Goal: Task Accomplishment & Management: Use online tool/utility

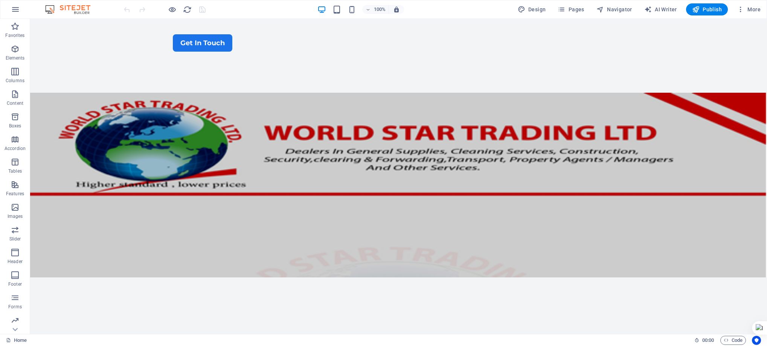
scroll to position [29, 0]
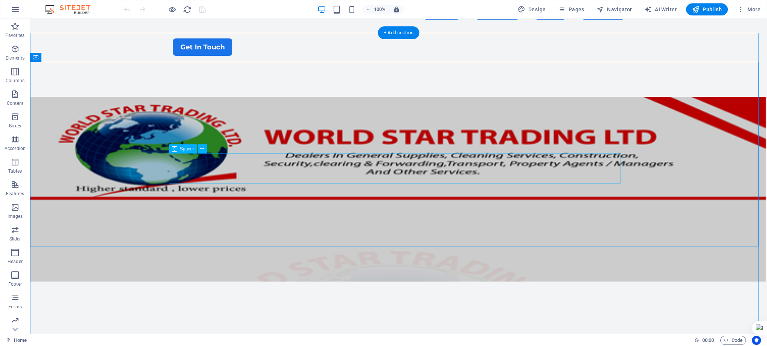
click at [200, 148] on icon at bounding box center [202, 149] width 4 height 8
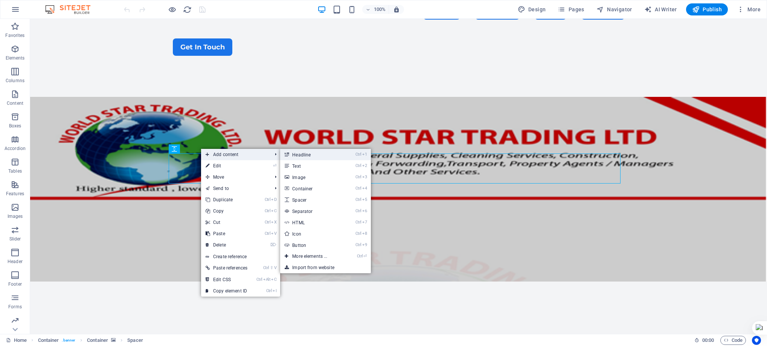
click at [311, 156] on link "Ctrl 1 Headline" at bounding box center [311, 154] width 62 height 11
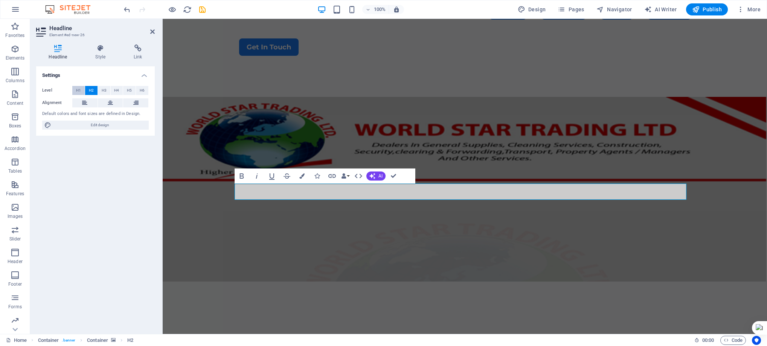
click at [78, 91] on span "H1" at bounding box center [78, 90] width 5 height 9
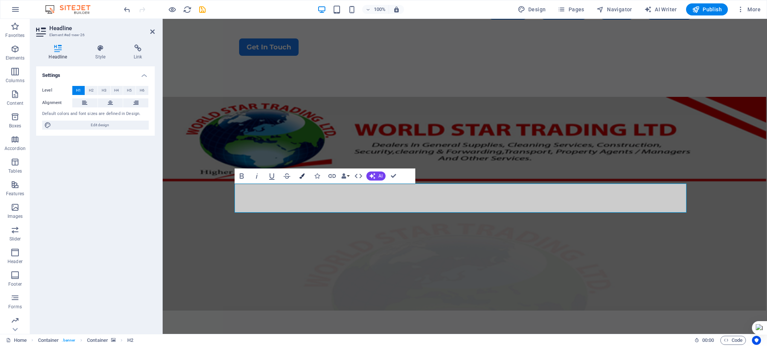
click at [302, 175] on icon "button" at bounding box center [301, 175] width 5 height 5
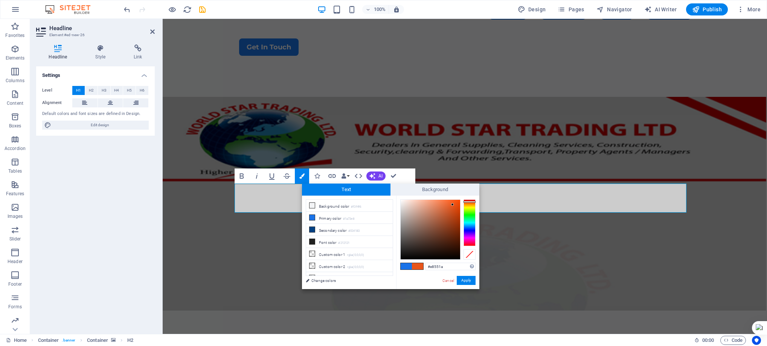
click at [472, 201] on div at bounding box center [469, 222] width 12 height 47
type input "#fa4b04"
click at [459, 200] on div at bounding box center [430, 229] width 59 height 59
click at [466, 279] on button "Apply" at bounding box center [466, 280] width 19 height 9
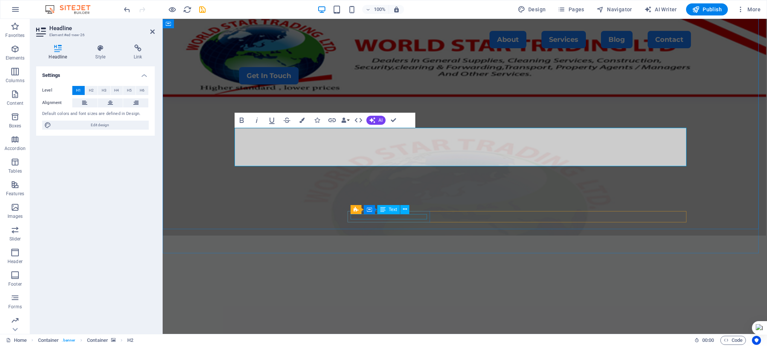
scroll to position [85, 0]
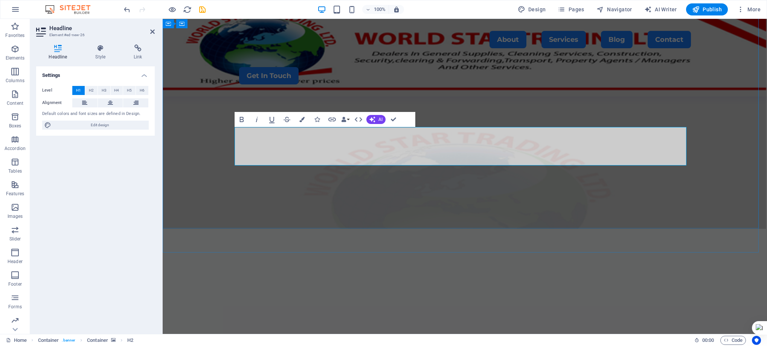
drag, startPoint x: 396, startPoint y: 156, endPoint x: 240, endPoint y: 155, distance: 156.6
click at [304, 118] on icon "button" at bounding box center [301, 119] width 5 height 5
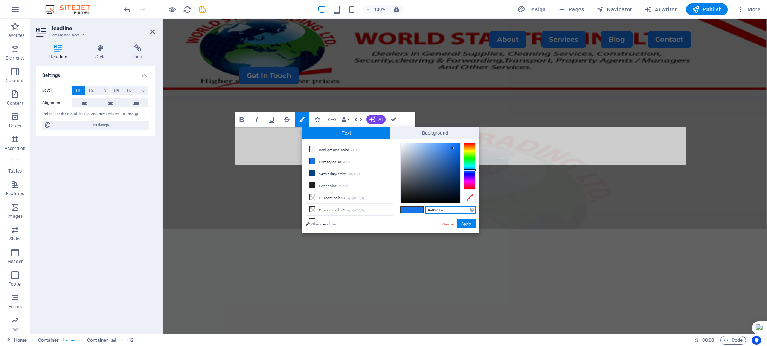
click at [469, 144] on div at bounding box center [469, 166] width 12 height 47
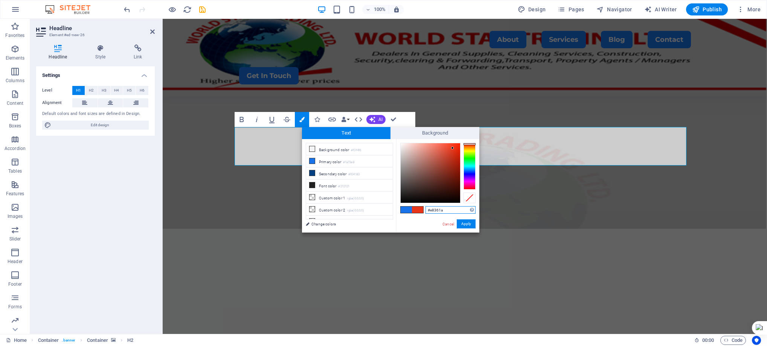
type input "#fa2502"
click at [459, 144] on div at bounding box center [430, 172] width 59 height 59
click at [466, 222] on button "Apply" at bounding box center [466, 223] width 19 height 9
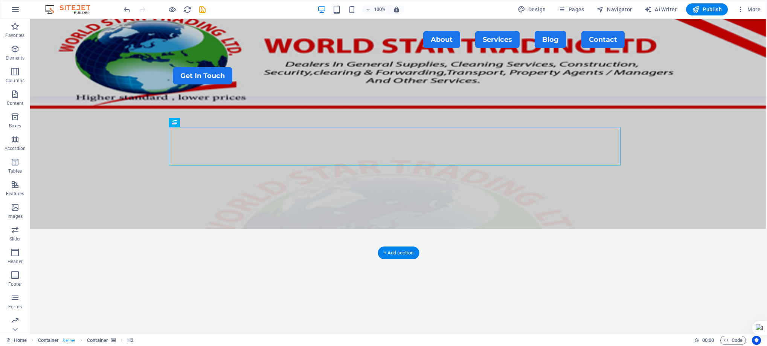
click at [84, 173] on figure at bounding box center [398, 117] width 737 height 223
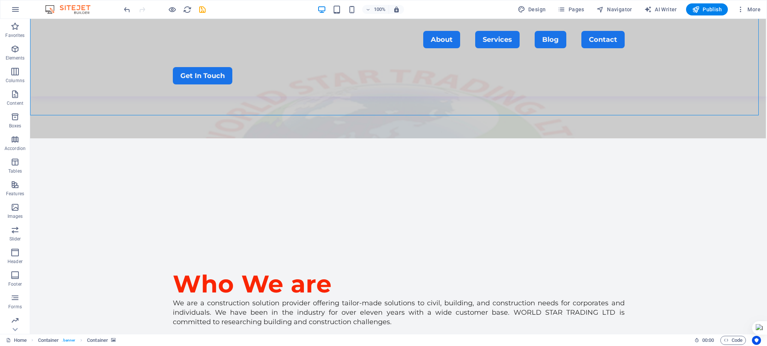
scroll to position [223, 0]
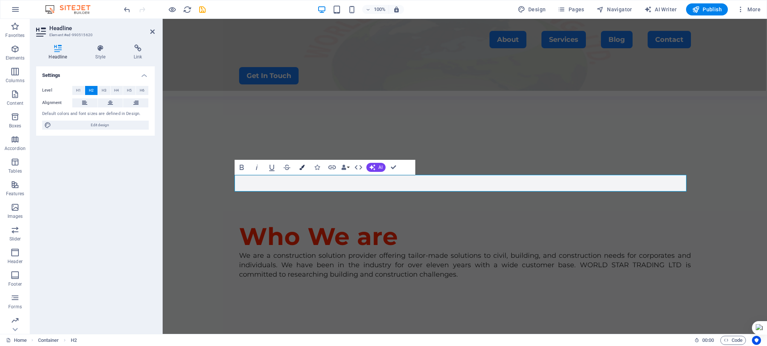
click at [302, 165] on icon "button" at bounding box center [301, 167] width 5 height 5
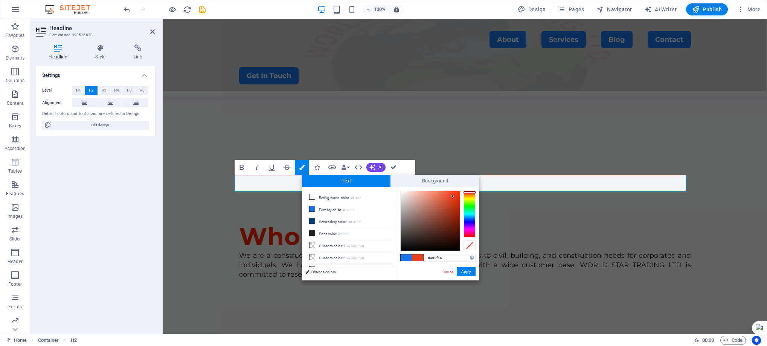
click at [469, 192] on div at bounding box center [469, 214] width 12 height 47
type input "#f93307"
click at [458, 192] on div at bounding box center [430, 220] width 59 height 59
click at [471, 270] on button "Apply" at bounding box center [466, 271] width 19 height 9
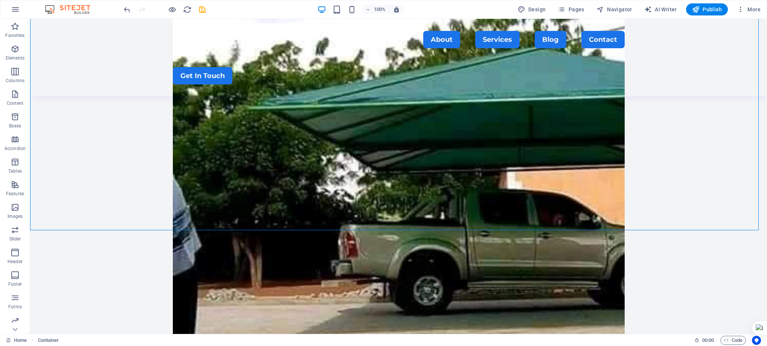
scroll to position [836, 0]
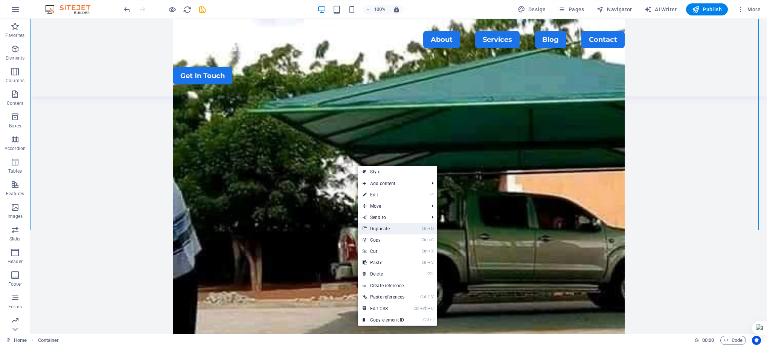
click at [379, 228] on link "Ctrl D Duplicate" at bounding box center [383, 228] width 51 height 11
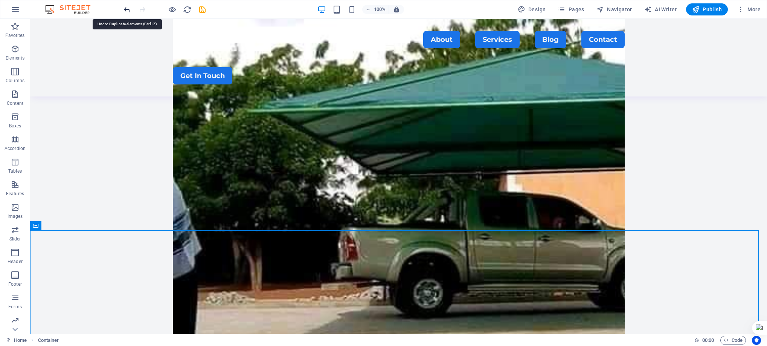
click at [127, 8] on icon "undo" at bounding box center [127, 9] width 9 height 9
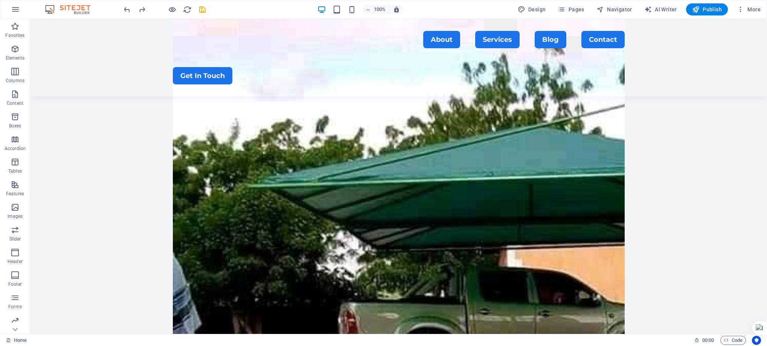
scroll to position [701, 0]
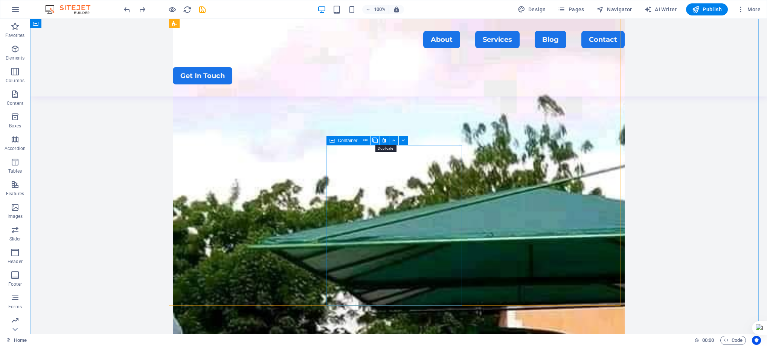
click at [373, 140] on icon at bounding box center [374, 140] width 5 height 8
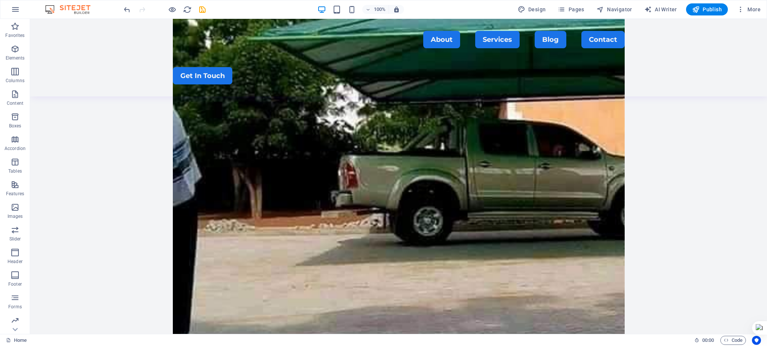
scroll to position [914, 0]
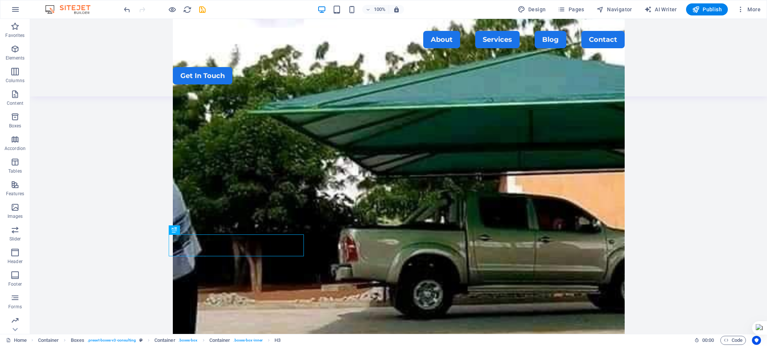
scroll to position [821, 0]
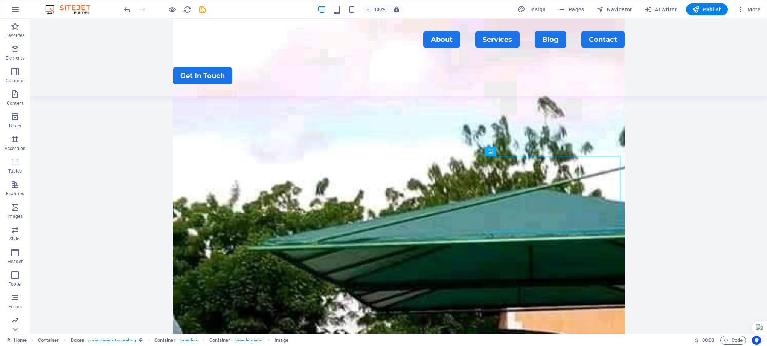
scroll to position [702, 0]
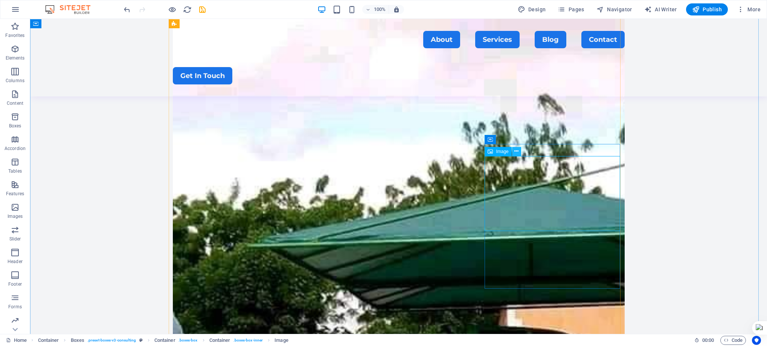
click at [519, 152] on button at bounding box center [516, 151] width 9 height 9
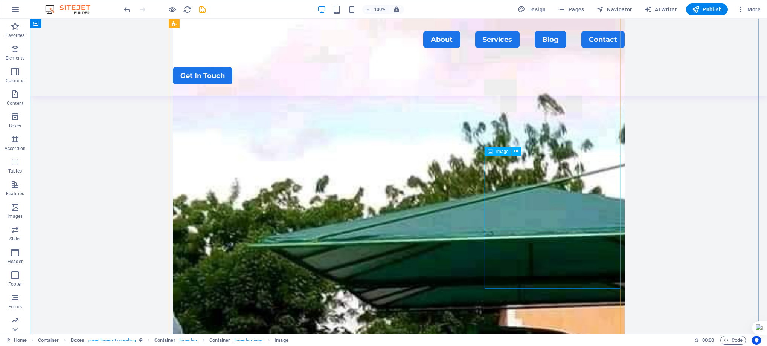
select select "px"
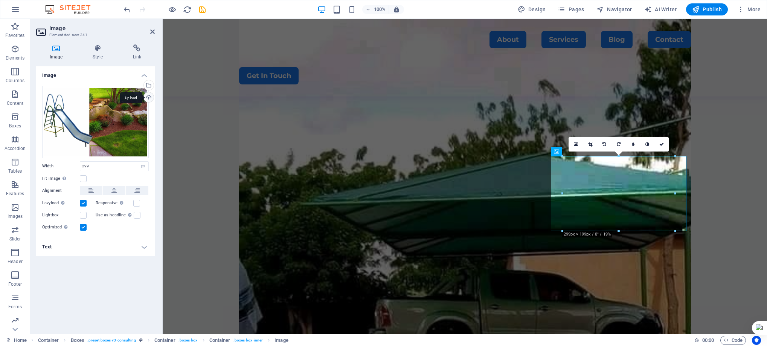
click at [147, 95] on div "Upload" at bounding box center [147, 97] width 11 height 11
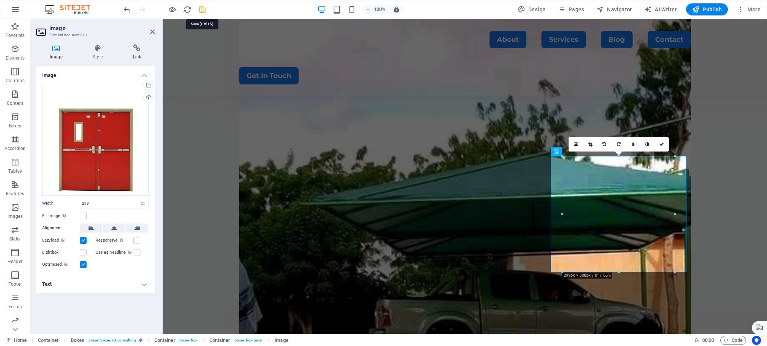
click at [199, 8] on icon "save" at bounding box center [202, 9] width 9 height 9
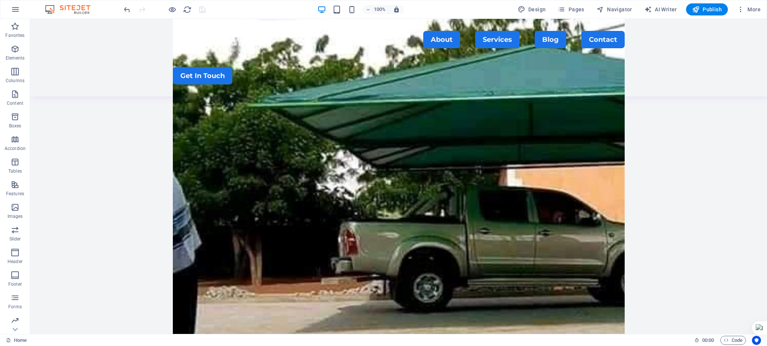
scroll to position [848, 0]
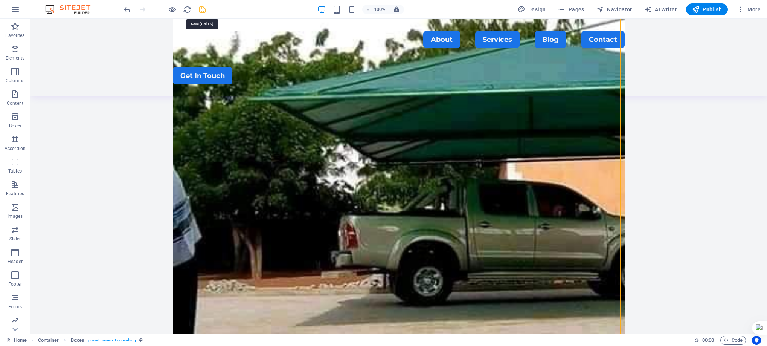
click at [200, 10] on icon "save" at bounding box center [202, 9] width 9 height 9
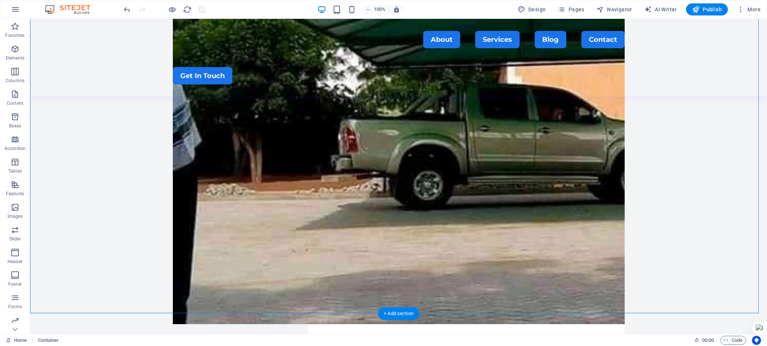
scroll to position [949, 0]
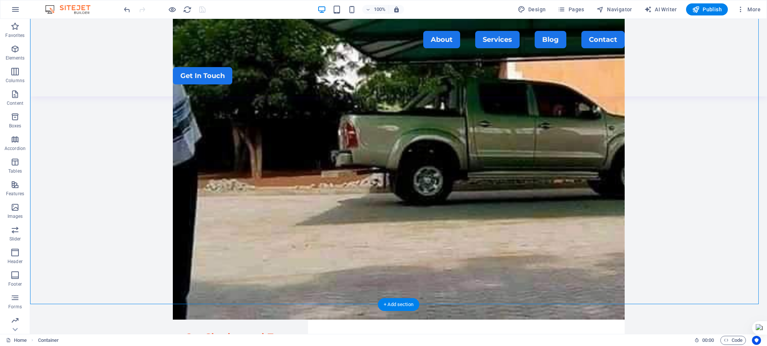
drag, startPoint x: 352, startPoint y: 236, endPoint x: 299, endPoint y: 234, distance: 52.4
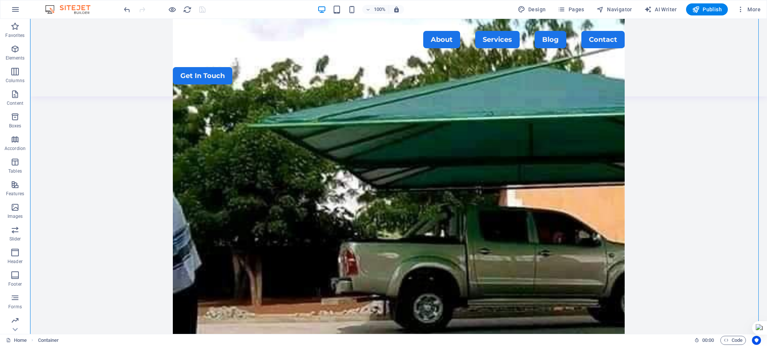
scroll to position [790, 0]
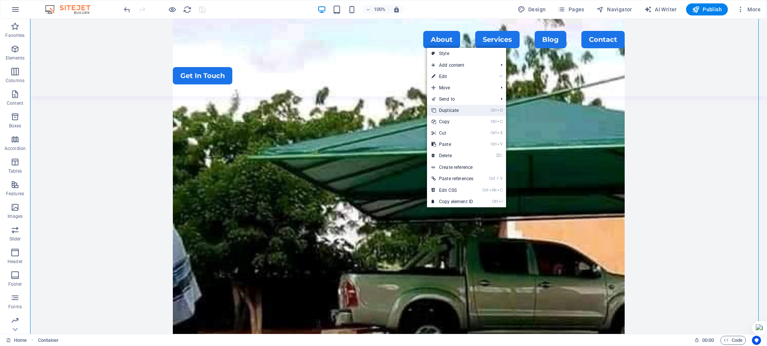
click at [453, 112] on link "Ctrl D Duplicate" at bounding box center [452, 110] width 51 height 11
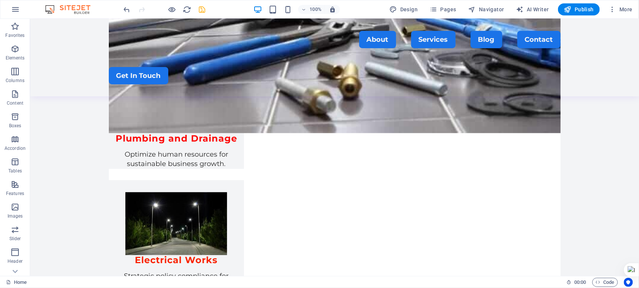
scroll to position [1779, 0]
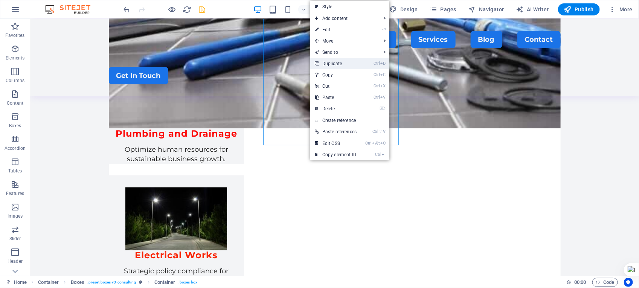
click at [336, 61] on link "Ctrl D Duplicate" at bounding box center [335, 63] width 51 height 11
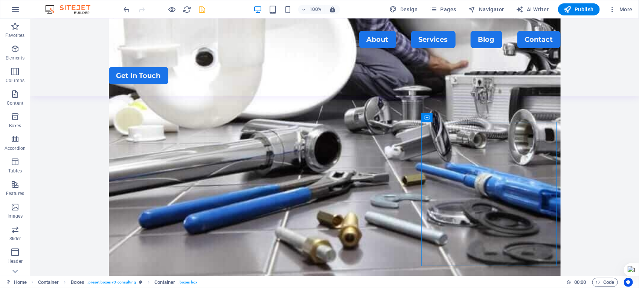
scroll to position [1658, 0]
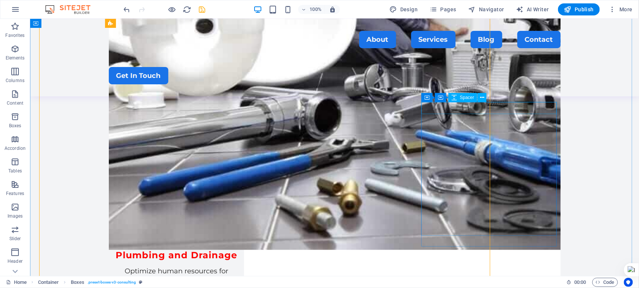
scroll to position [1659, 0]
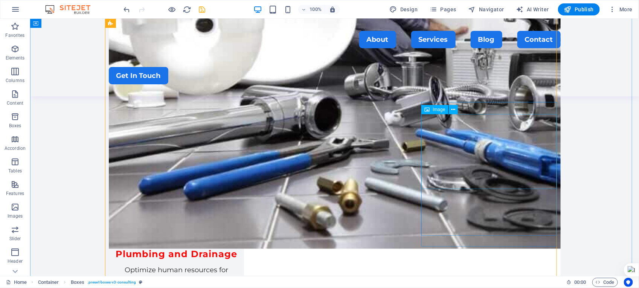
select select "px"
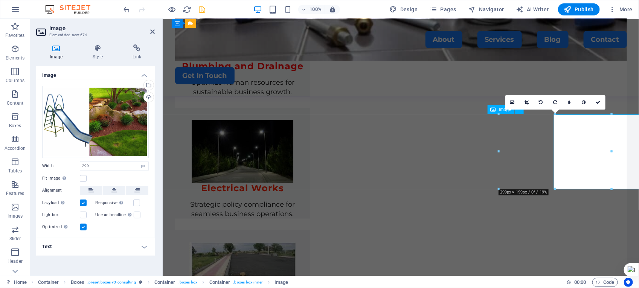
scroll to position [1658, 0]
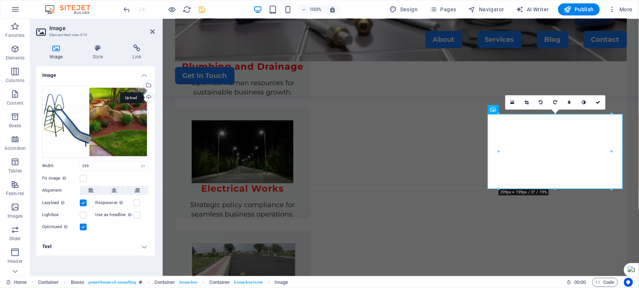
click at [148, 97] on div "Upload" at bounding box center [147, 97] width 11 height 11
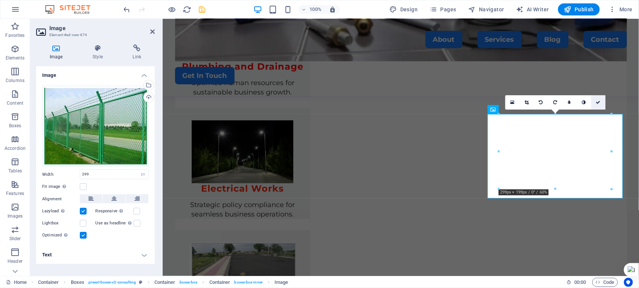
click at [599, 102] on icon at bounding box center [598, 102] width 5 height 5
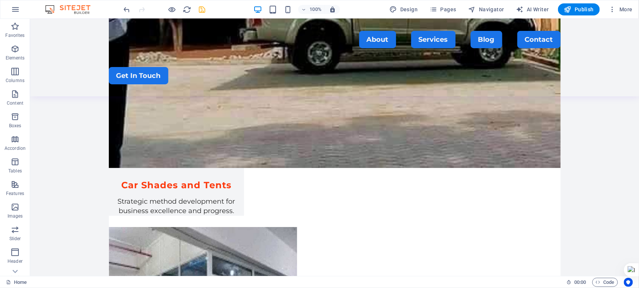
scroll to position [971, 0]
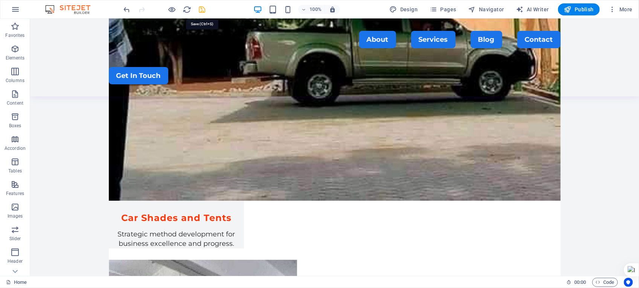
click at [203, 9] on icon "save" at bounding box center [202, 9] width 9 height 9
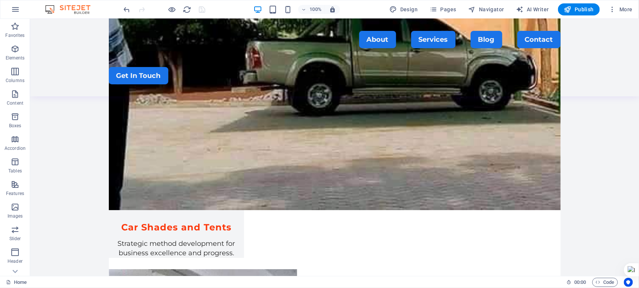
scroll to position [900, 0]
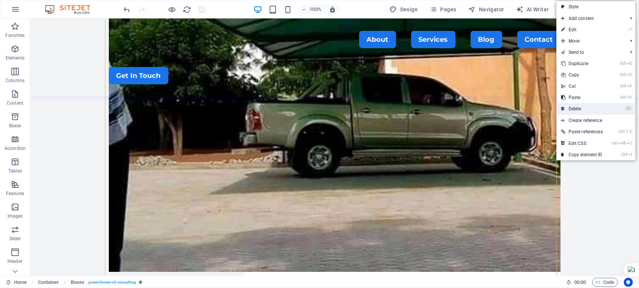
click at [573, 108] on link "⌦ Delete" at bounding box center [581, 108] width 51 height 11
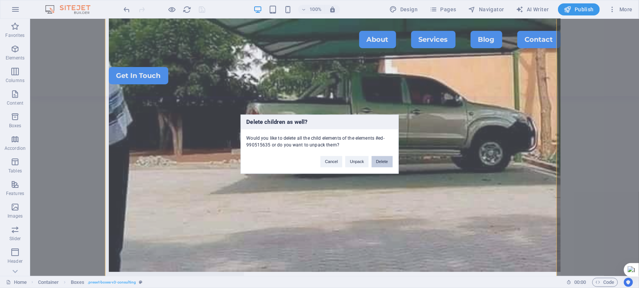
click at [382, 159] on button "Delete" at bounding box center [382, 161] width 21 height 11
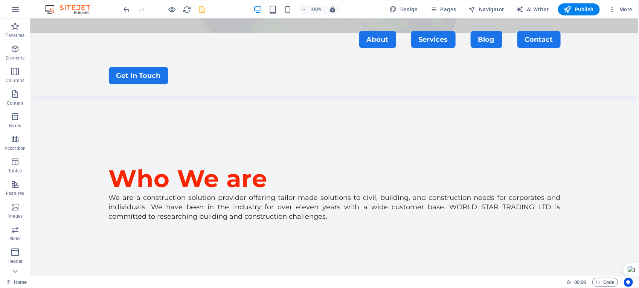
scroll to position [274, 0]
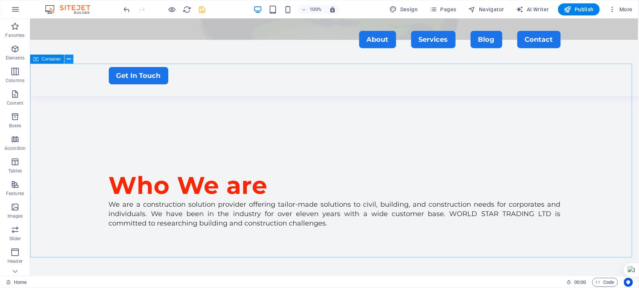
click at [69, 57] on icon at bounding box center [69, 59] width 4 height 8
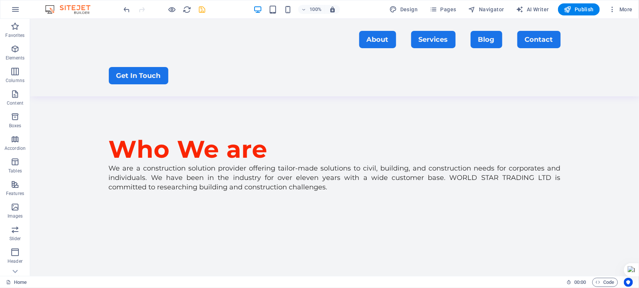
scroll to position [313, 0]
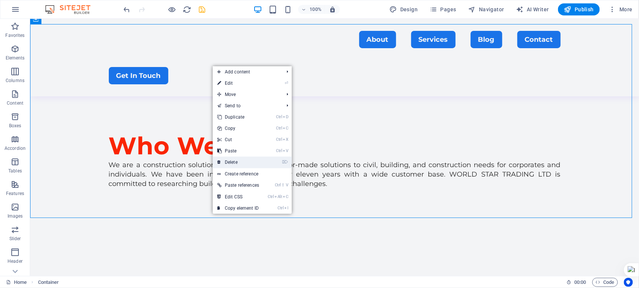
click at [249, 162] on link "⌦ Delete" at bounding box center [238, 162] width 51 height 11
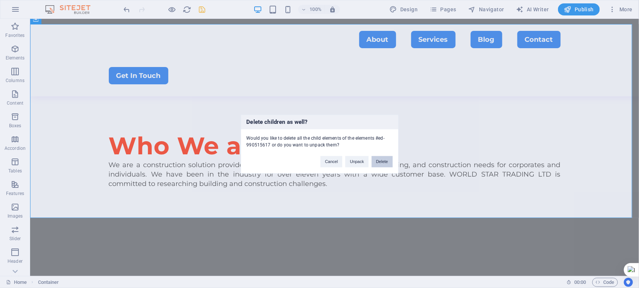
click at [377, 159] on button "Delete" at bounding box center [382, 161] width 21 height 11
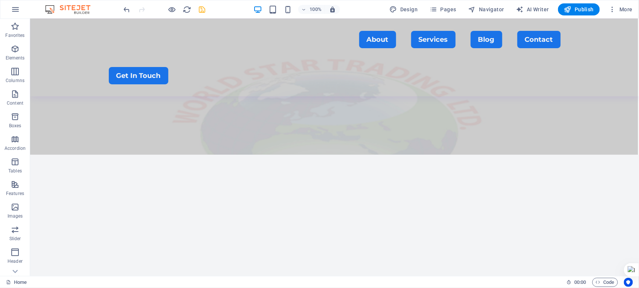
scroll to position [148, 0]
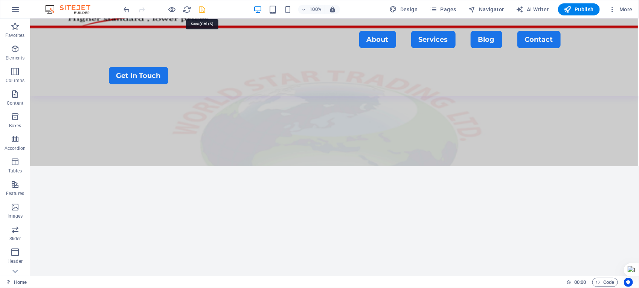
click at [203, 10] on icon "save" at bounding box center [202, 9] width 9 height 9
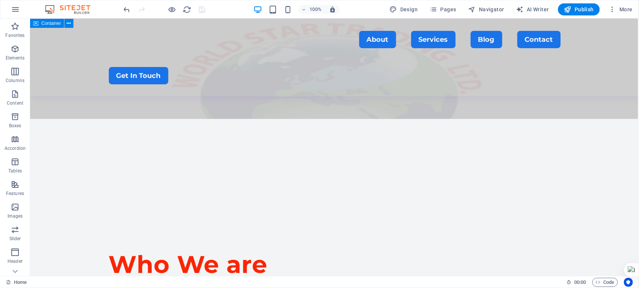
scroll to position [198, 0]
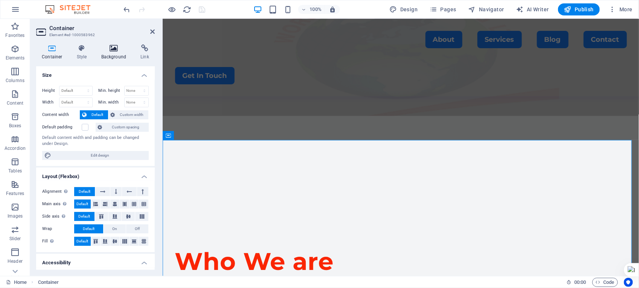
click at [111, 48] on icon at bounding box center [114, 48] width 37 height 8
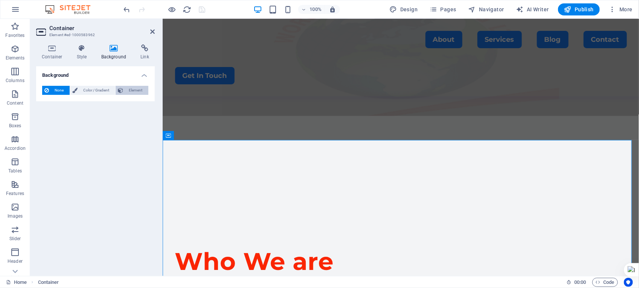
click at [136, 87] on span "Element" at bounding box center [135, 90] width 21 height 9
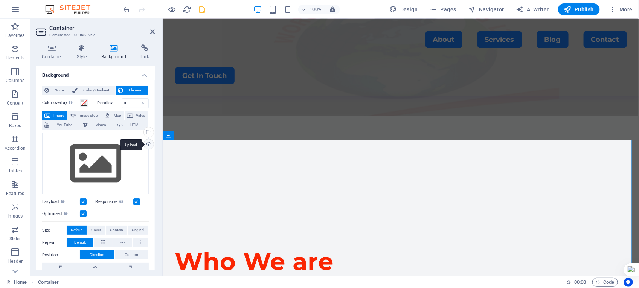
click at [148, 144] on div "Upload" at bounding box center [147, 144] width 11 height 11
click at [147, 130] on div "Select files from the file manager, stock photos, or upload file(s)" at bounding box center [147, 132] width 11 height 11
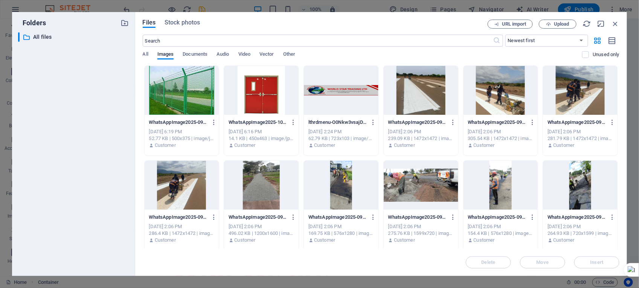
drag, startPoint x: 618, startPoint y: 85, endPoint x: 617, endPoint y: 117, distance: 31.3
drag, startPoint x: 617, startPoint y: 104, endPoint x: 619, endPoint y: 134, distance: 30.5
click at [619, 134] on div "Drop files here to upload them instantly WhatsAppImage2025-09-29at23.48.35-I_7o…" at bounding box center [381, 157] width 477 height 183
click at [360, 93] on div at bounding box center [341, 90] width 75 height 49
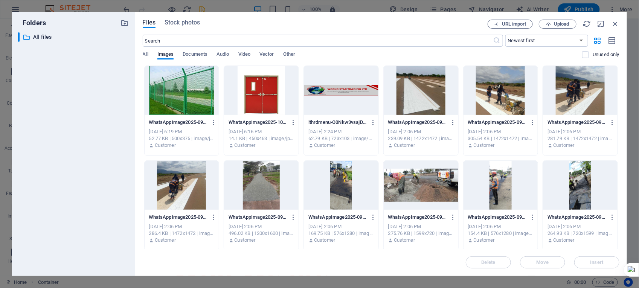
click at [360, 93] on div at bounding box center [341, 90] width 75 height 49
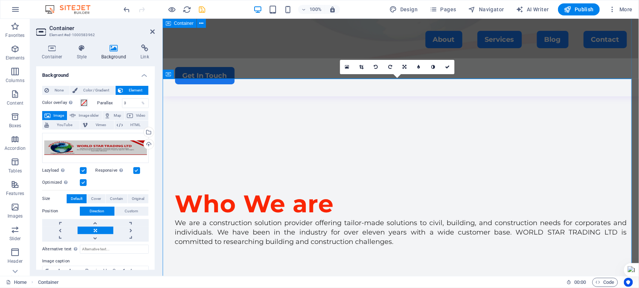
scroll to position [256, 0]
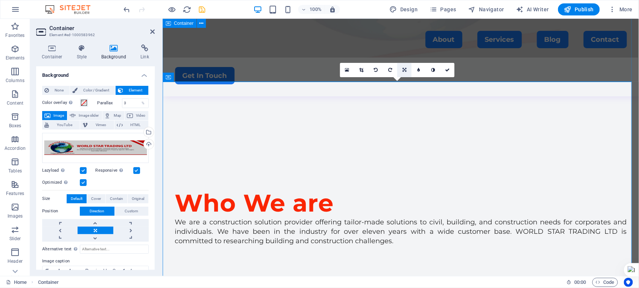
click at [403, 69] on icon at bounding box center [404, 70] width 4 height 5
click at [402, 85] on icon at bounding box center [404, 84] width 5 height 5
click at [447, 68] on icon at bounding box center [447, 70] width 5 height 5
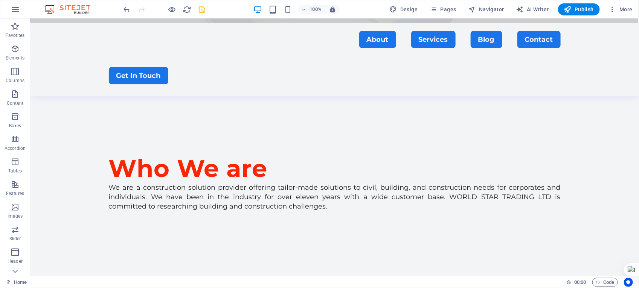
scroll to position [259, 0]
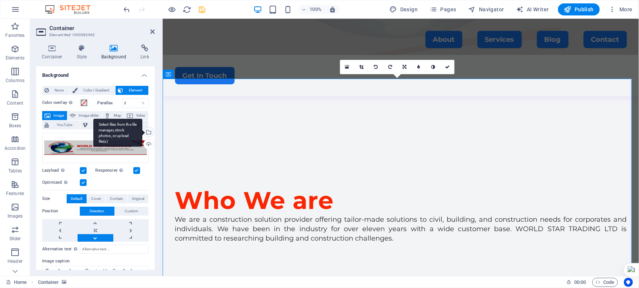
click at [142, 132] on div "Select files from the file manager, stock photos, or upload file(s)" at bounding box center [117, 133] width 49 height 28
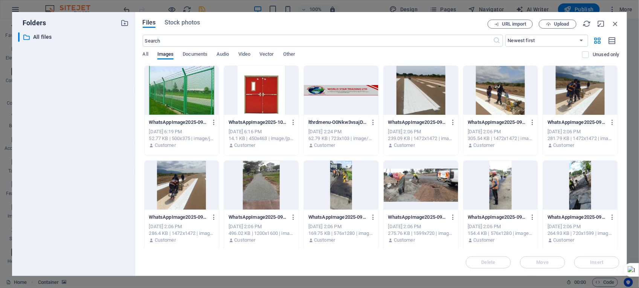
drag, startPoint x: 617, startPoint y: 95, endPoint x: 619, endPoint y: 143, distance: 49.0
click at [619, 143] on div "Drop files here to upload them instantly WhatsAppImage2025-09-29at23.48.35-I_7o…" at bounding box center [381, 157] width 477 height 183
drag, startPoint x: 617, startPoint y: 130, endPoint x: 619, endPoint y: 148, distance: 18.2
click at [619, 151] on div "Drop files here to upload them instantly WhatsAppImage2025-09-29at23.48.35-I_7o…" at bounding box center [381, 157] width 477 height 183
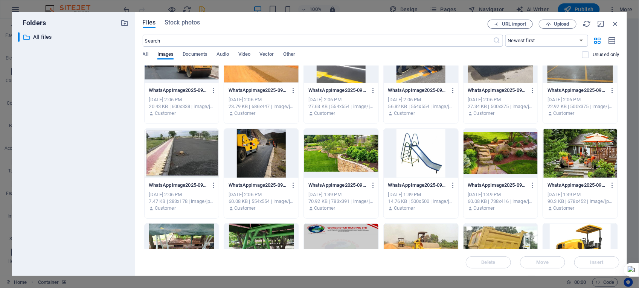
scroll to position [458, 0]
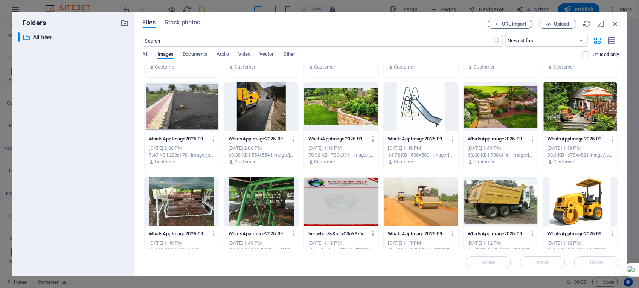
click at [351, 201] on div at bounding box center [341, 201] width 75 height 49
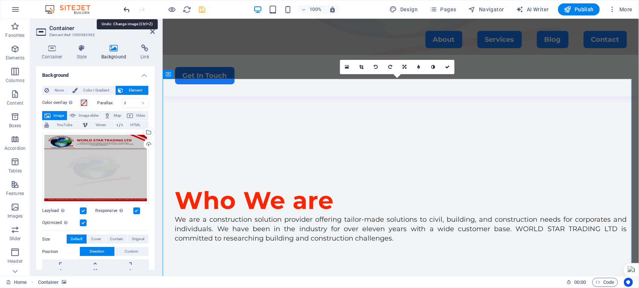
click at [127, 8] on icon "undo" at bounding box center [127, 9] width 9 height 9
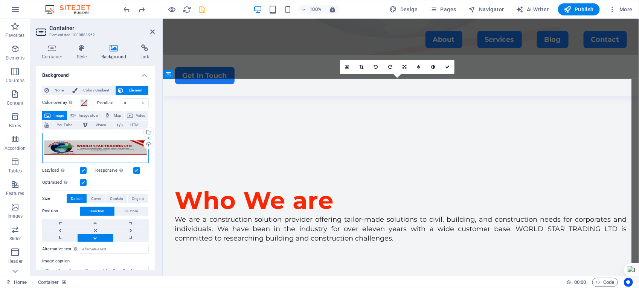
click at [108, 151] on div "Drag files here, click to choose files or select files from Files or our free s…" at bounding box center [95, 148] width 107 height 30
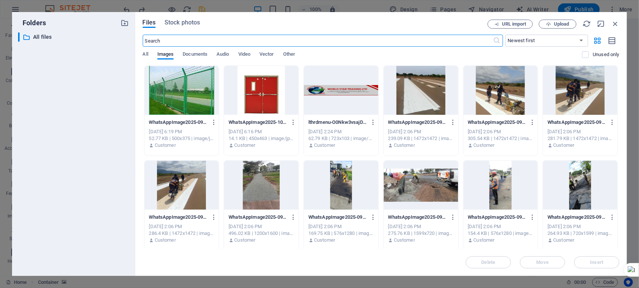
click at [335, 97] on div at bounding box center [341, 90] width 75 height 49
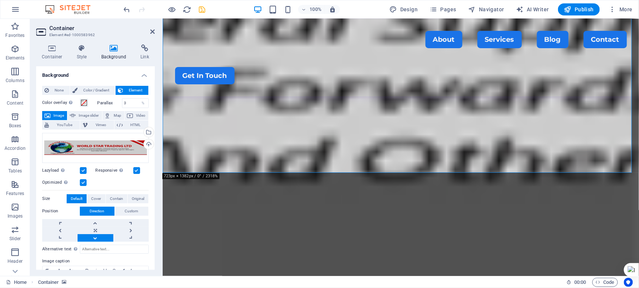
drag, startPoint x: 634, startPoint y: 77, endPoint x: 801, endPoint y: 209, distance: 212.5
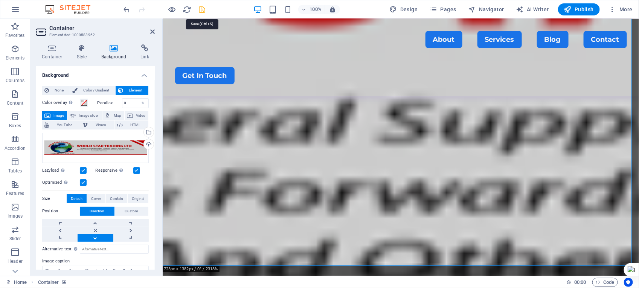
click at [201, 8] on icon "save" at bounding box center [202, 9] width 9 height 9
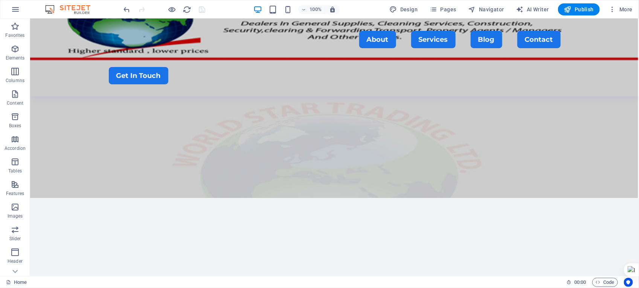
scroll to position [110, 0]
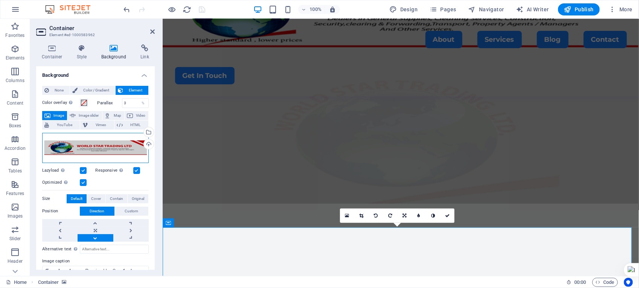
drag, startPoint x: 119, startPoint y: 151, endPoint x: 74, endPoint y: 147, distance: 44.9
click at [74, 147] on div "Drag files here, click to choose files or select files from Files or our free s…" at bounding box center [95, 148] width 107 height 30
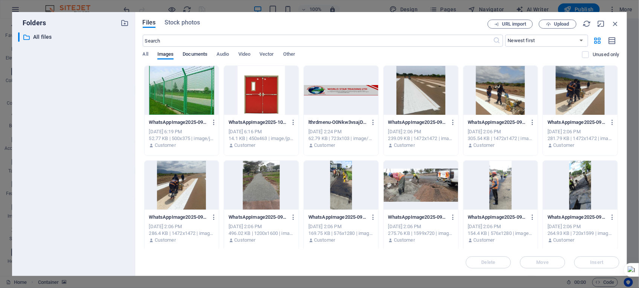
click at [202, 53] on span "Documents" at bounding box center [195, 55] width 25 height 11
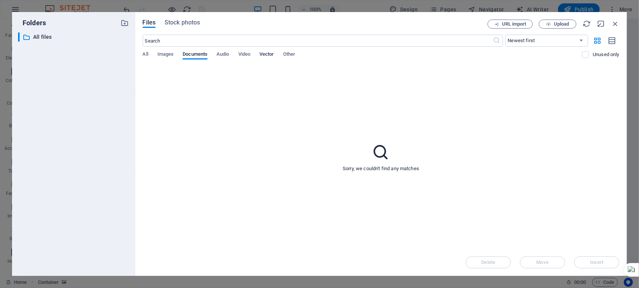
click at [267, 51] on span "Vector" at bounding box center [266, 55] width 15 height 11
click at [291, 57] on span "Other" at bounding box center [289, 55] width 12 height 11
click at [161, 55] on span "Images" at bounding box center [165, 55] width 17 height 11
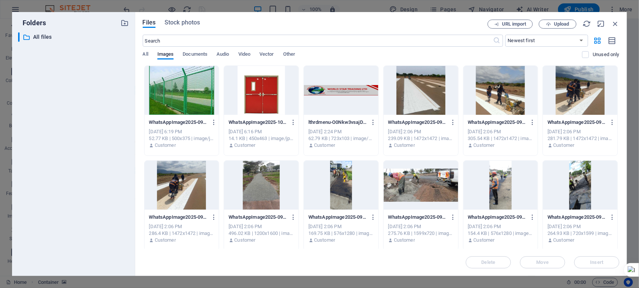
drag, startPoint x: 618, startPoint y: 89, endPoint x: 618, endPoint y: 114, distance: 24.8
drag, startPoint x: 617, startPoint y: 104, endPoint x: 617, endPoint y: 140, distance: 36.5
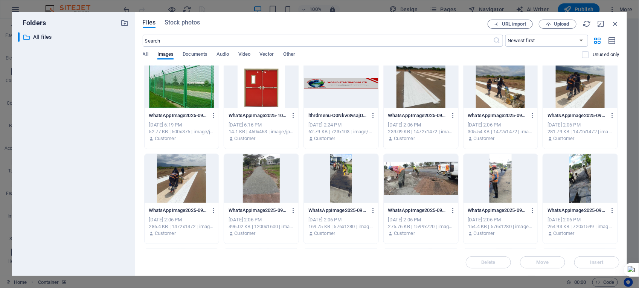
scroll to position [0, 0]
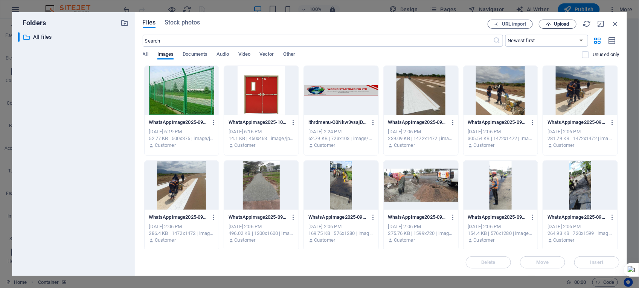
click at [554, 24] on span "Upload" at bounding box center [561, 24] width 15 height 5
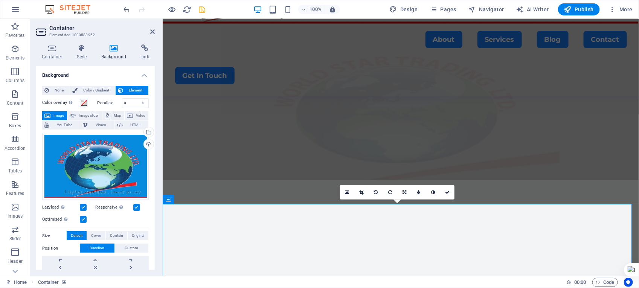
scroll to position [128, 0]
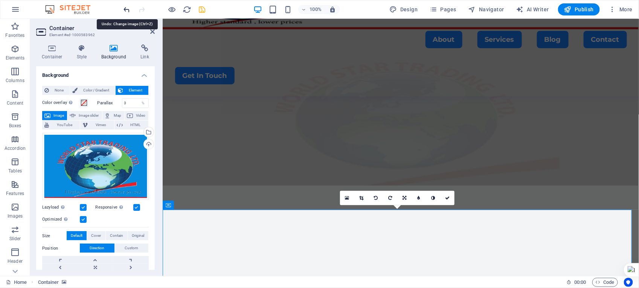
click at [127, 11] on icon "undo" at bounding box center [127, 9] width 9 height 9
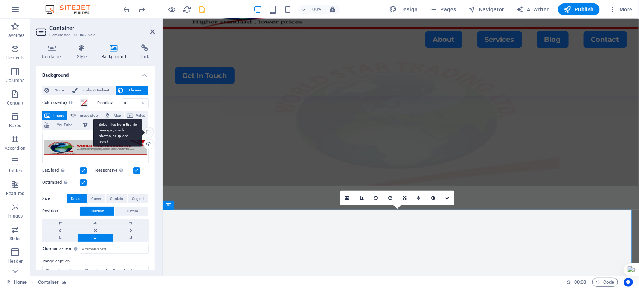
click at [146, 131] on div "Select files from the file manager, stock photos, or upload file(s)" at bounding box center [147, 132] width 11 height 11
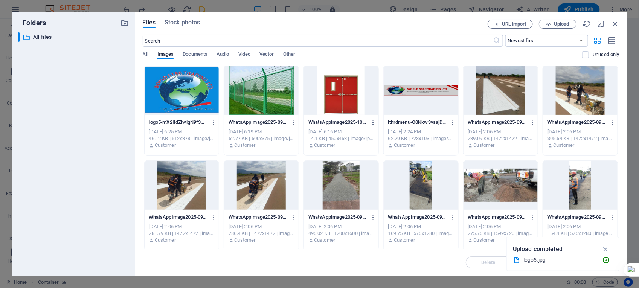
drag, startPoint x: 618, startPoint y: 91, endPoint x: 618, endPoint y: 137, distance: 46.7
click at [618, 137] on div "Drop files here to upload them instantly logo5-mX2IIdZlwigN9f3wDSGMeA.jpg logo5…" at bounding box center [381, 157] width 477 height 183
drag, startPoint x: 618, startPoint y: 125, endPoint x: 620, endPoint y: 159, distance: 33.6
click at [620, 159] on div "Files Stock photos URL import Upload ​ Newest first Oldest first Name (A-Z) Nam…" at bounding box center [381, 144] width 492 height 264
drag, startPoint x: 617, startPoint y: 123, endPoint x: 619, endPoint y: 140, distance: 17.4
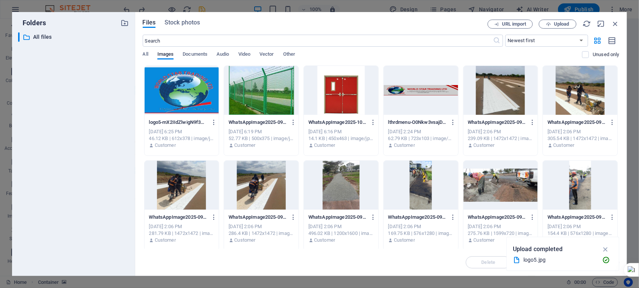
click at [619, 140] on div "Drop files here to upload them instantly logo5-mX2IIdZlwigN9f3wDSGMeA.jpg logo5…" at bounding box center [381, 157] width 477 height 183
drag, startPoint x: 618, startPoint y: 128, endPoint x: 617, endPoint y: 139, distance: 10.2
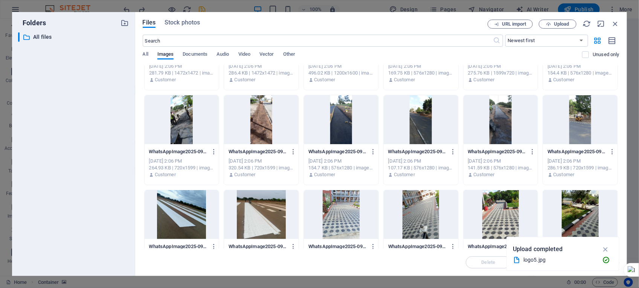
click at [619, 213] on div "Drop files here to upload them instantly logo5-mX2IIdZlwigN9f3wDSGMeA.jpg logo5…" at bounding box center [381, 157] width 477 height 183
drag, startPoint x: 619, startPoint y: 120, endPoint x: 619, endPoint y: 172, distance: 52.3
click at [619, 172] on div "Drop files here to upload them instantly logo5-mX2IIdZlwigN9f3wDSGMeA.jpg logo5…" at bounding box center [381, 157] width 477 height 183
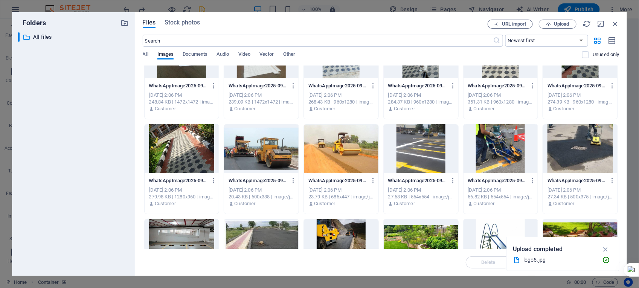
click at [620, 191] on div "Files Stock photos URL import Upload ​ Newest first Oldest first Name (A-Z) Nam…" at bounding box center [381, 144] width 492 height 264
click at [620, 202] on div "Files Stock photos URL import Upload ​ Newest first Oldest first Name (A-Z) Nam…" at bounding box center [381, 144] width 492 height 264
drag, startPoint x: 618, startPoint y: 144, endPoint x: 616, endPoint y: 197, distance: 52.7
click at [616, 198] on div "logo5-mX2IIdZlwigN9f3wDSGMeA.jpg logo5-mX2IIdZlwigN9f3wDSGMeA.jpg [DATE] 6:25 P…" at bounding box center [381, 216] width 477 height 944
click at [620, 193] on div "Files Stock photos URL import Upload ​ Newest first Oldest first Name (A-Z) Nam…" at bounding box center [381, 144] width 492 height 264
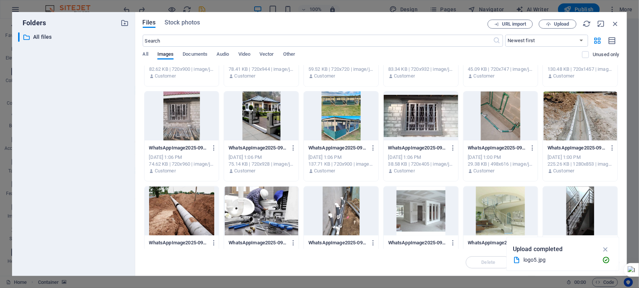
scroll to position [832, 0]
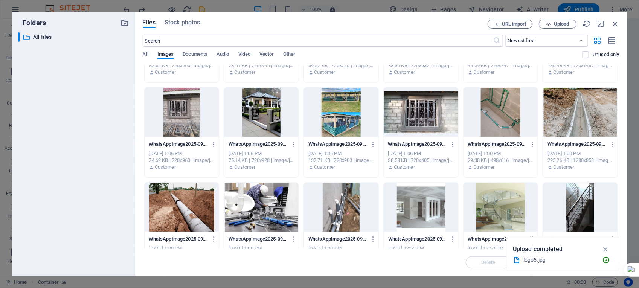
click at [620, 214] on div "Files Stock photos URL import Upload ​ Newest first Oldest first Name (A-Z) Nam…" at bounding box center [381, 144] width 492 height 264
drag, startPoint x: 620, startPoint y: 214, endPoint x: 618, endPoint y: 206, distance: 7.9
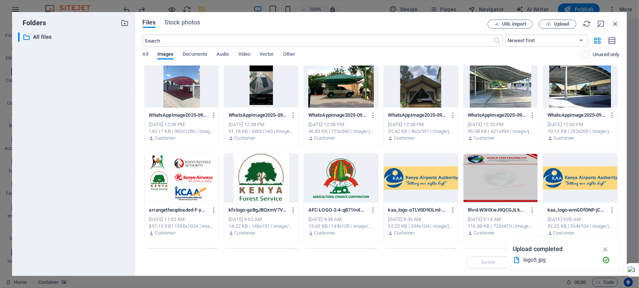
scroll to position [1379, 0]
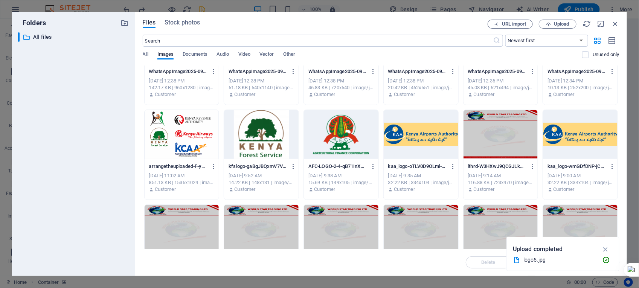
drag, startPoint x: 619, startPoint y: 213, endPoint x: 619, endPoint y: 251, distance: 38.0
click at [619, 251] on div "Folders ​ All files All files Files Stock photos URL import Upload ​ Newest fir…" at bounding box center [319, 144] width 639 height 288
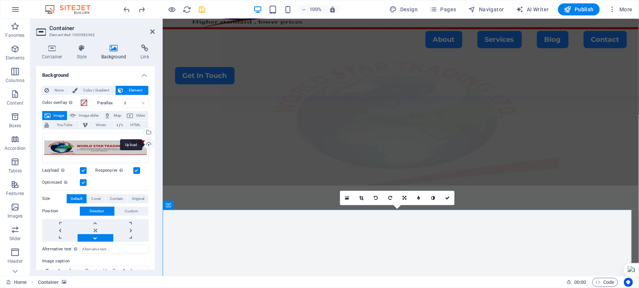
click at [148, 142] on div "Upload" at bounding box center [147, 144] width 11 height 11
click at [148, 132] on div "Select files from the file manager, stock photos, or upload file(s)" at bounding box center [147, 132] width 11 height 11
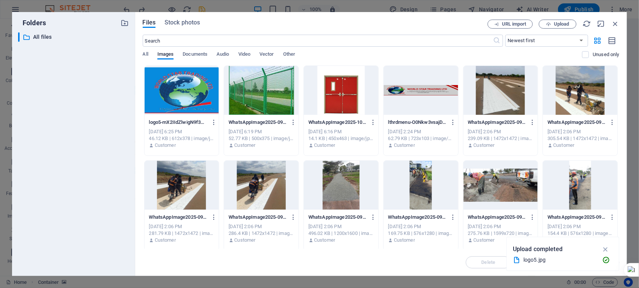
drag, startPoint x: 617, startPoint y: 114, endPoint x: 618, endPoint y: 162, distance: 47.8
click at [620, 155] on div "Files Stock photos URL import Upload ​ Newest first Oldest first Name (A-Z) Nam…" at bounding box center [381, 144] width 492 height 264
drag, startPoint x: 617, startPoint y: 120, endPoint x: 619, endPoint y: 154, distance: 33.9
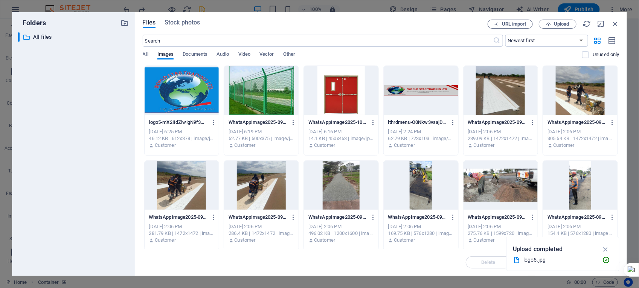
click at [619, 154] on div "Drop files here to upload them instantly logo5-mX2IIdZlwigN9f3wDSGMeA.jpg logo5…" at bounding box center [381, 157] width 477 height 183
click at [556, 187] on div at bounding box center [580, 185] width 75 height 49
drag, startPoint x: 616, startPoint y: 241, endPoint x: 446, endPoint y: 225, distance: 170.6
click at [616, 241] on div "Upload completed logo5.jpg" at bounding box center [562, 254] width 113 height 34
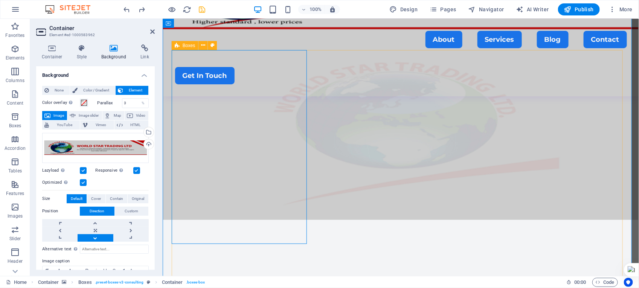
scroll to position [421, 0]
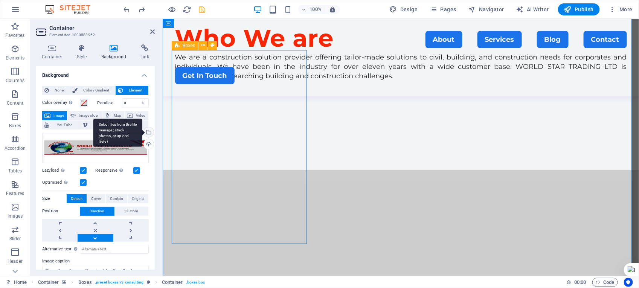
click at [149, 133] on div "Select files from the file manager, stock photos, or upload file(s)" at bounding box center [147, 132] width 11 height 11
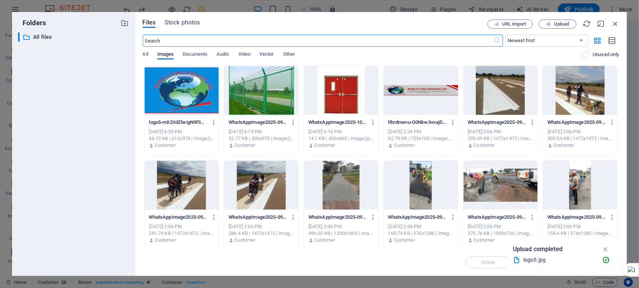
click at [187, 89] on div at bounding box center [182, 90] width 75 height 49
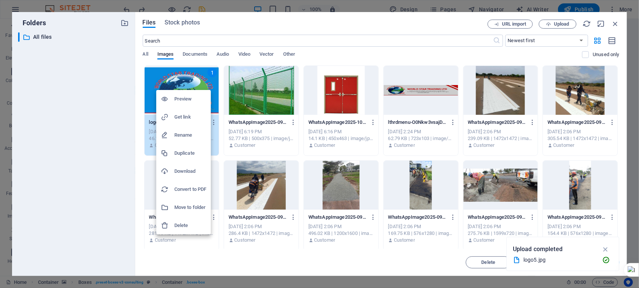
click at [183, 224] on h6 "Delete" at bounding box center [190, 225] width 32 height 9
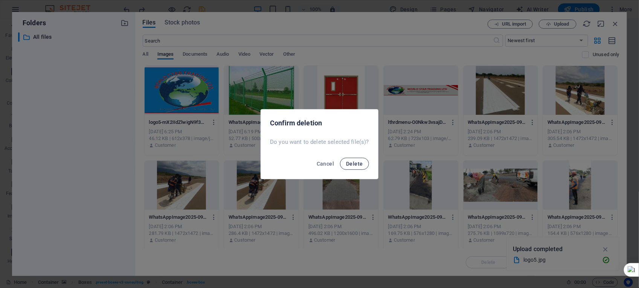
click at [352, 162] on span "Delete" at bounding box center [354, 164] width 17 height 6
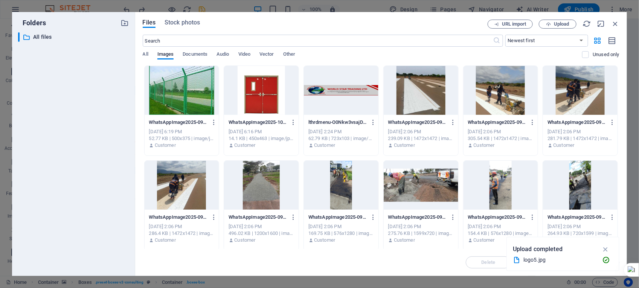
click at [620, 145] on div "Files Stock photos URL import Upload ​ Newest first Oldest first Name (A-Z) Nam…" at bounding box center [381, 144] width 492 height 264
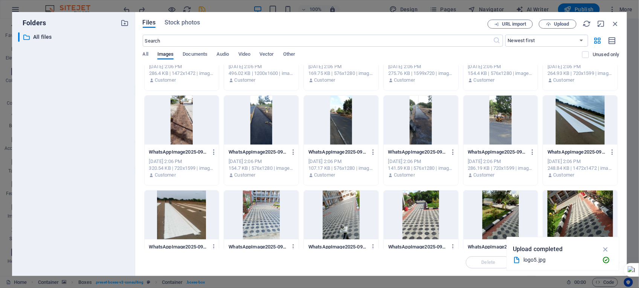
scroll to position [160, 0]
drag, startPoint x: 618, startPoint y: 119, endPoint x: 623, endPoint y: 174, distance: 55.6
click at [623, 177] on div "Files Stock photos URL import Upload ​ Newest first Oldest first Name (A-Z) Nam…" at bounding box center [381, 144] width 492 height 264
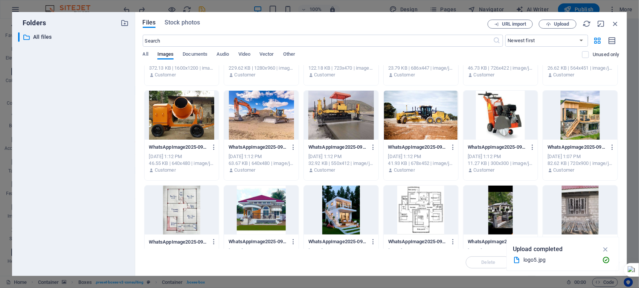
scroll to position [642, 0]
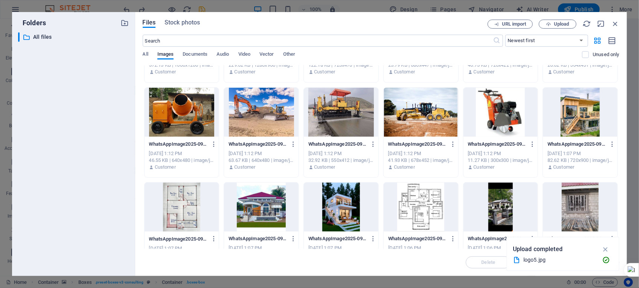
click at [617, 230] on div "WhatsAppImage2025-09-29at23.48.35-I_7oJ2hMTPUQH1sZd_Y1-w.jpeg WhatsAppImage2025…" at bounding box center [381, 132] width 477 height 1419
click at [618, 200] on div "WhatsAppImage2025-09-29at23.48.35-I_7oJ2hMTPUQH1sZd_Y1-w.jpeg WhatsAppImage2025…" at bounding box center [381, 132] width 477 height 1419
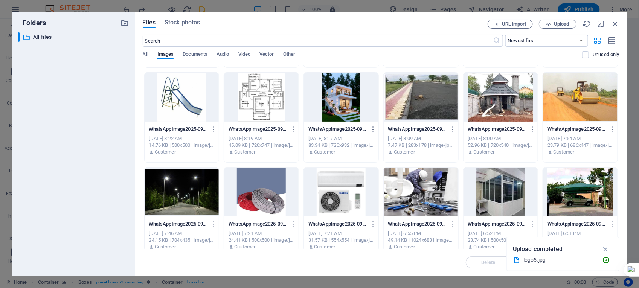
scroll to position [1767, 0]
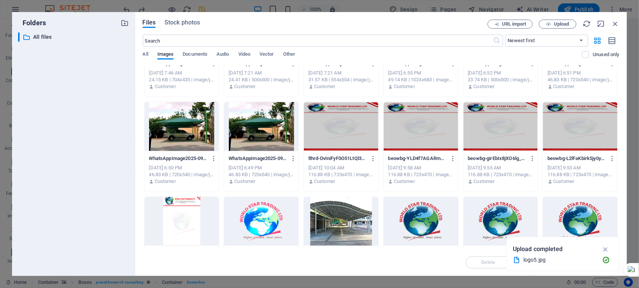
click at [582, 211] on div at bounding box center [580, 221] width 75 height 49
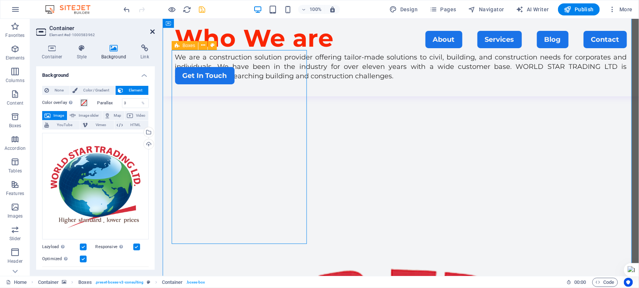
click at [151, 29] on icon at bounding box center [152, 32] width 5 height 6
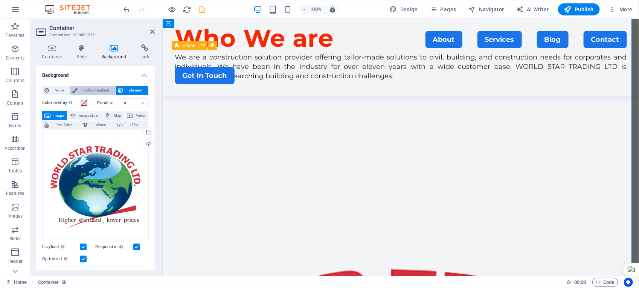
click at [98, 89] on span "Color / Gradient" at bounding box center [96, 90] width 33 height 9
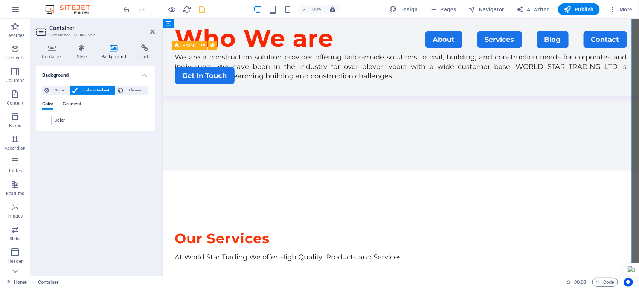
click at [74, 102] on span "Gradient" at bounding box center [71, 104] width 19 height 11
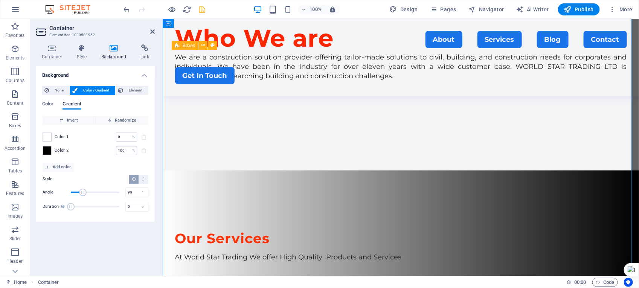
click at [56, 151] on span "Color 2" at bounding box center [62, 151] width 14 height 6
click at [47, 149] on span at bounding box center [47, 150] width 8 height 8
click at [0, 0] on li "Font color #212121" at bounding box center [0, 0] width 0 height 0
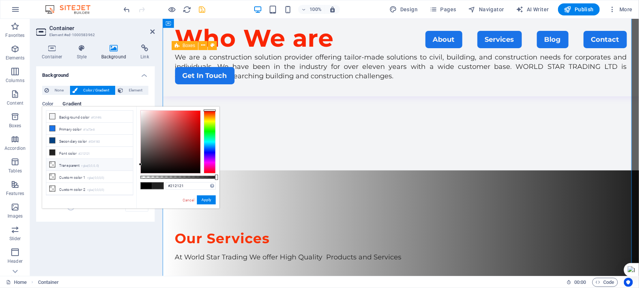
click at [82, 166] on li "Transparent rgba(0,0,0,.0)" at bounding box center [89, 165] width 87 height 12
type input "rgba(0, 0, 0, 0)"
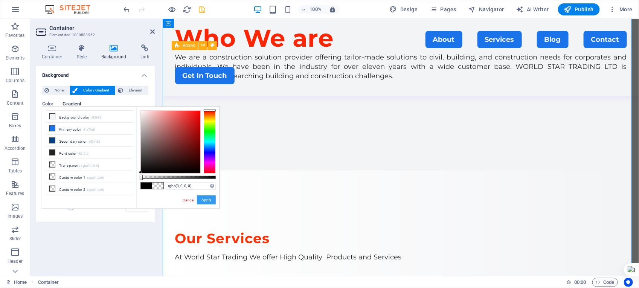
click at [207, 200] on button "Apply" at bounding box center [206, 199] width 19 height 9
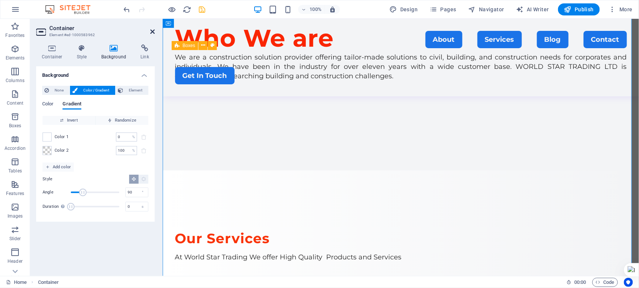
click at [151, 29] on icon at bounding box center [152, 32] width 5 height 6
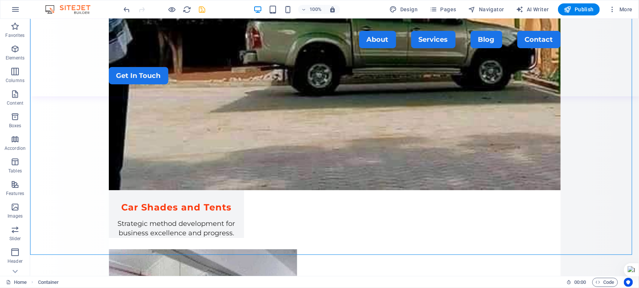
scroll to position [979, 0]
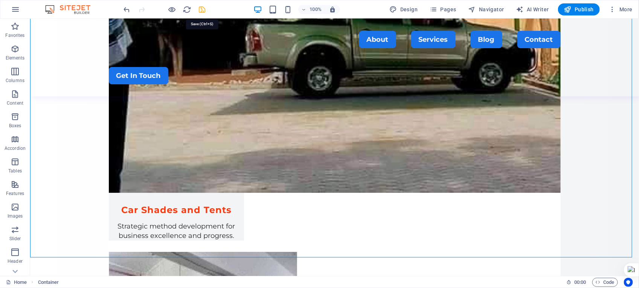
click at [201, 10] on icon "save" at bounding box center [202, 9] width 9 height 9
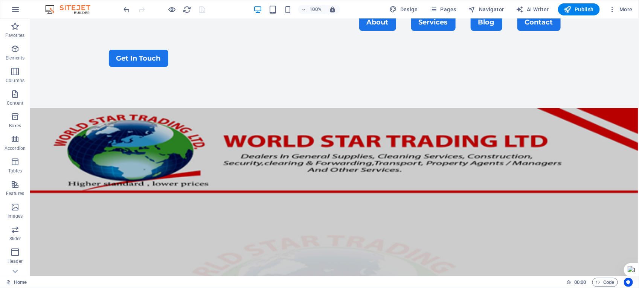
scroll to position [0, 0]
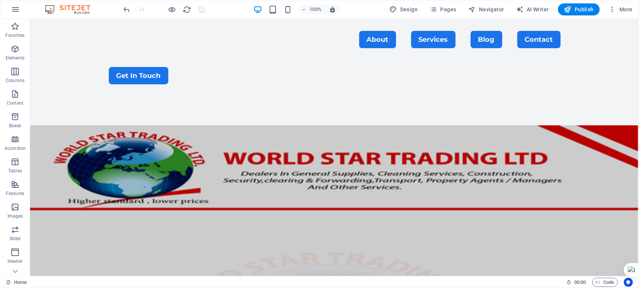
drag, startPoint x: 637, startPoint y: 195, endPoint x: 668, endPoint y: 51, distance: 147.2
drag, startPoint x: 635, startPoint y: 35, endPoint x: 647, endPoint y: 20, distance: 19.3
click at [437, 10] on icon "button" at bounding box center [434, 10] width 8 height 8
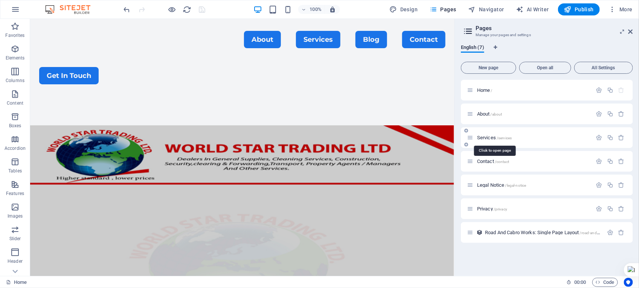
click at [509, 136] on span "/services" at bounding box center [504, 138] width 15 height 4
click at [509, 136] on div "Services /services" at bounding box center [547, 137] width 172 height 21
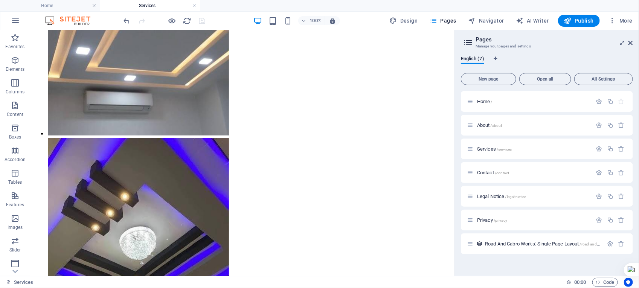
scroll to position [2916, 0]
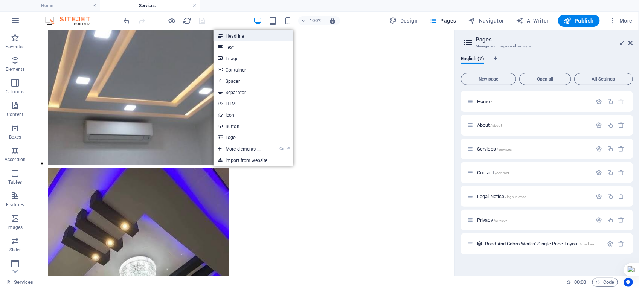
click at [235, 38] on link "Headline" at bounding box center [253, 35] width 80 height 11
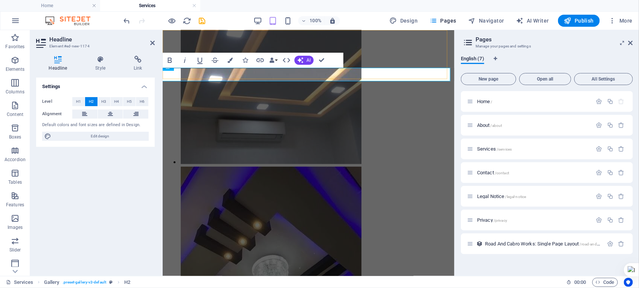
scroll to position [2685, 0]
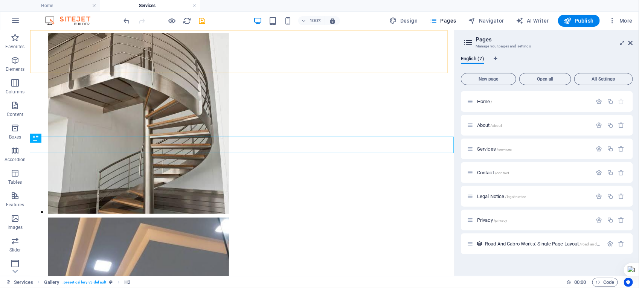
scroll to position [2911, 0]
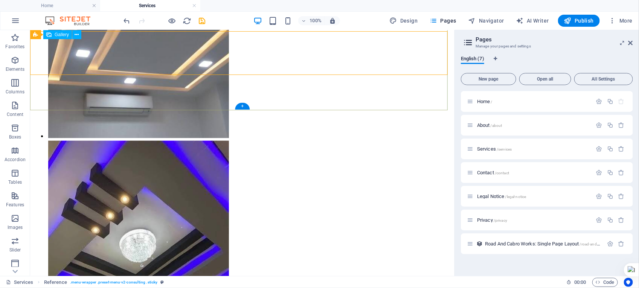
scroll to position [2945, 0]
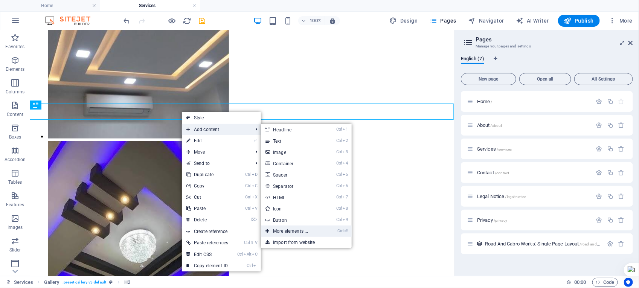
click at [296, 229] on link "Ctrl ⏎ More elements ..." at bounding box center [292, 231] width 62 height 11
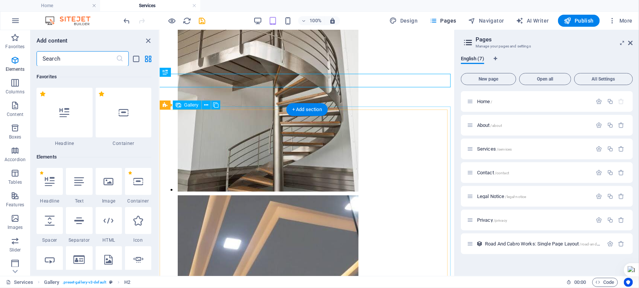
scroll to position [80, 0]
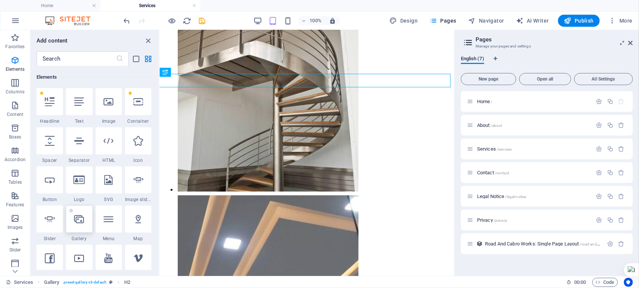
click at [79, 226] on div at bounding box center [79, 219] width 26 height 27
click at [160, 226] on div "H1 Banner Banner Container Gallery Placeholder Gallery Image with text Gallery …" at bounding box center [307, 153] width 295 height 246
select select "4"
select select "%"
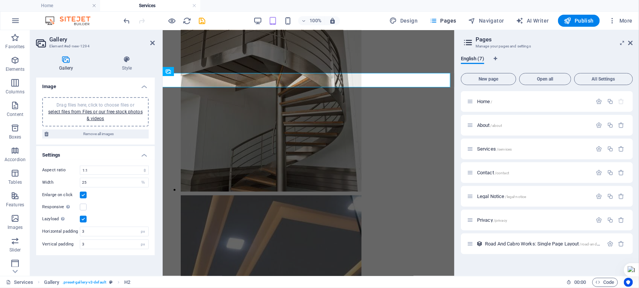
scroll to position [2680, 0]
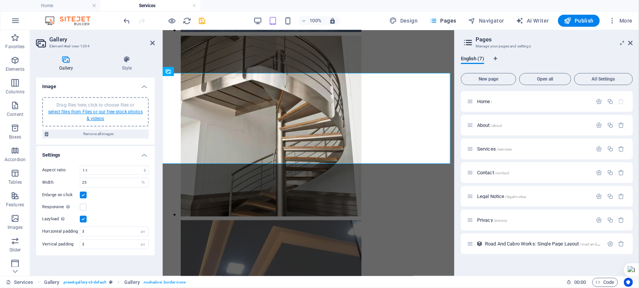
click at [103, 111] on link "select files from Files or our free stock photos & videos" at bounding box center [95, 115] width 95 height 12
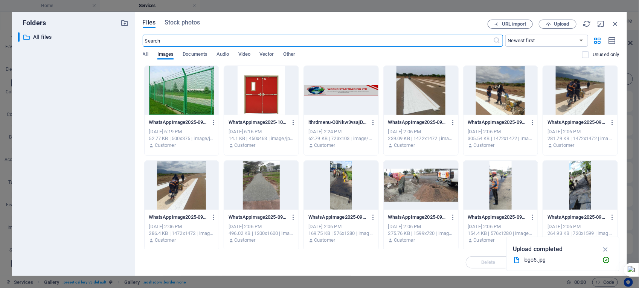
scroll to position [1783, 0]
click at [565, 24] on span "Upload" at bounding box center [561, 24] width 15 height 5
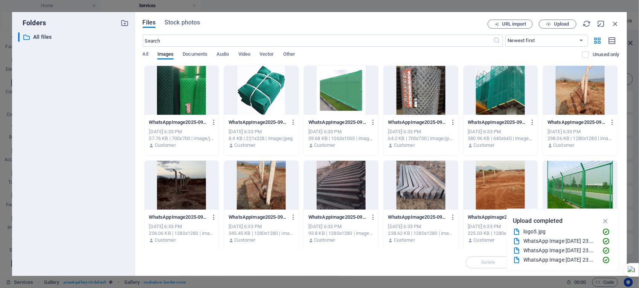
click at [586, 181] on div at bounding box center [580, 185] width 75 height 49
click at [489, 185] on div at bounding box center [500, 185] width 75 height 49
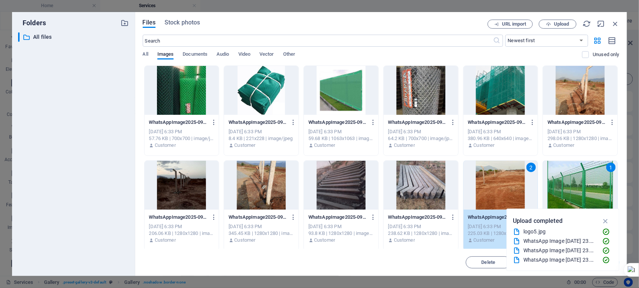
click at [439, 181] on div at bounding box center [421, 185] width 75 height 49
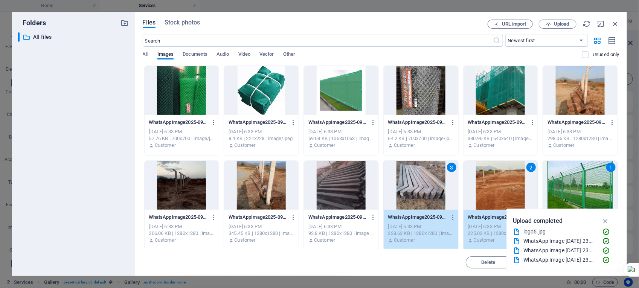
click at [356, 178] on div at bounding box center [341, 185] width 75 height 49
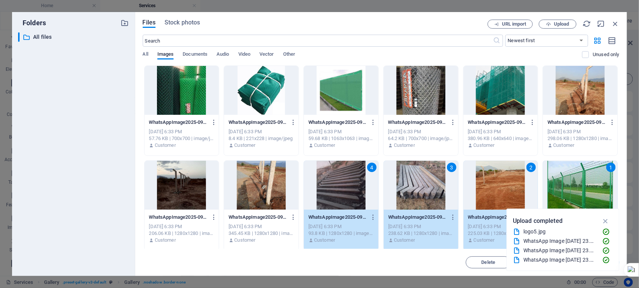
click at [264, 170] on div at bounding box center [261, 185] width 75 height 49
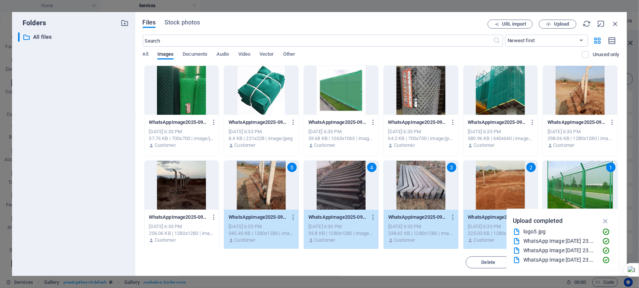
click at [183, 182] on div at bounding box center [182, 185] width 75 height 49
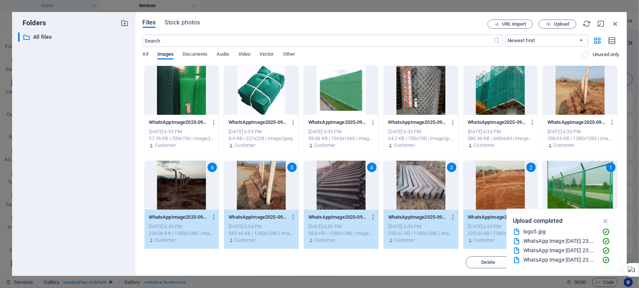
click at [176, 106] on div at bounding box center [182, 90] width 75 height 49
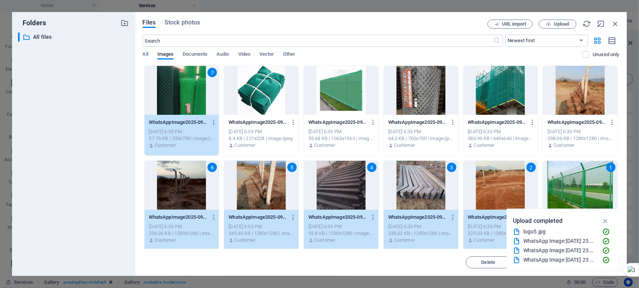
click at [261, 97] on div at bounding box center [261, 90] width 75 height 49
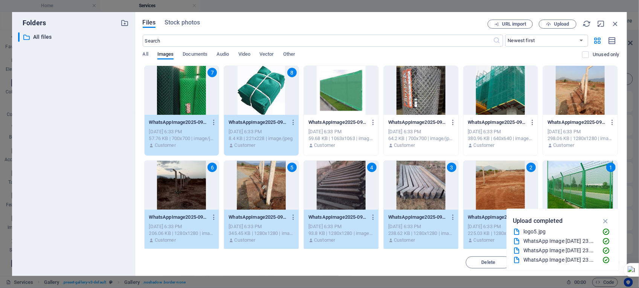
click at [341, 98] on div at bounding box center [341, 90] width 75 height 49
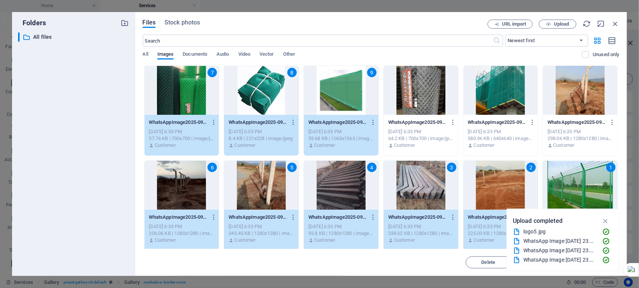
click at [422, 93] on div at bounding box center [421, 90] width 75 height 49
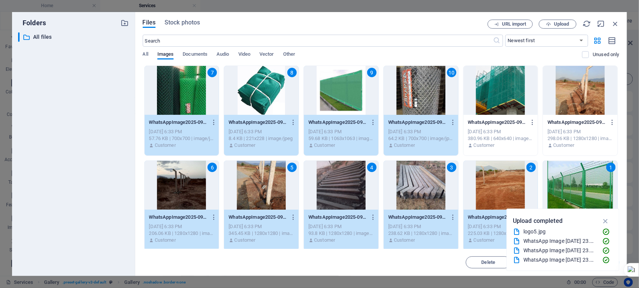
click at [493, 93] on div at bounding box center [500, 90] width 75 height 49
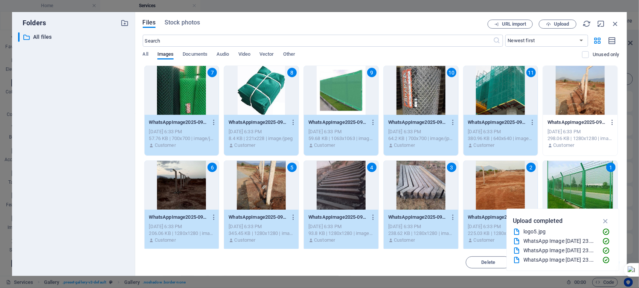
click at [575, 88] on div at bounding box center [580, 90] width 75 height 49
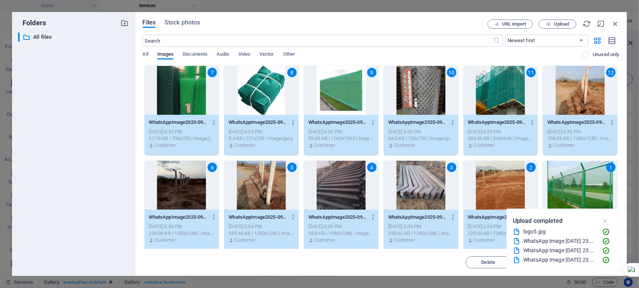
click at [605, 218] on icon "button" at bounding box center [605, 221] width 9 height 8
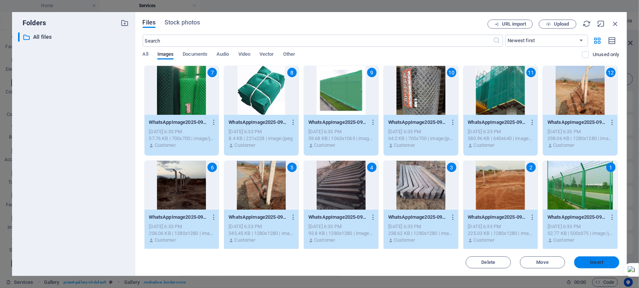
click at [596, 262] on span "Insert" at bounding box center [596, 262] width 13 height 5
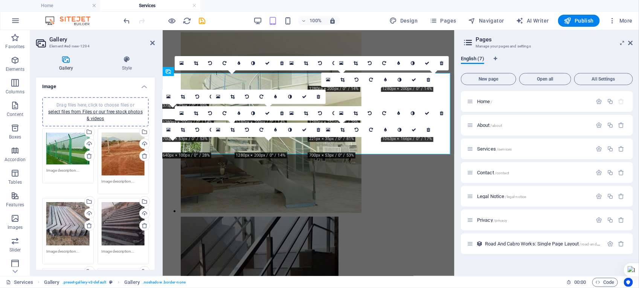
scroll to position [2680, 0]
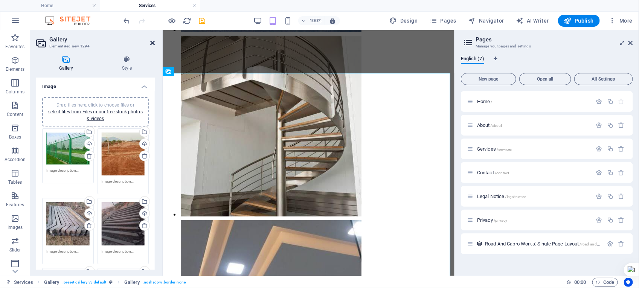
click at [151, 42] on icon at bounding box center [152, 43] width 5 height 6
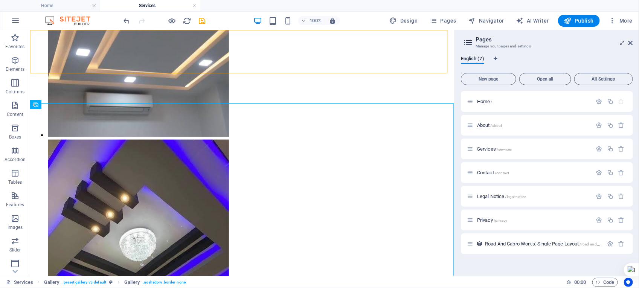
scroll to position [2945, 0]
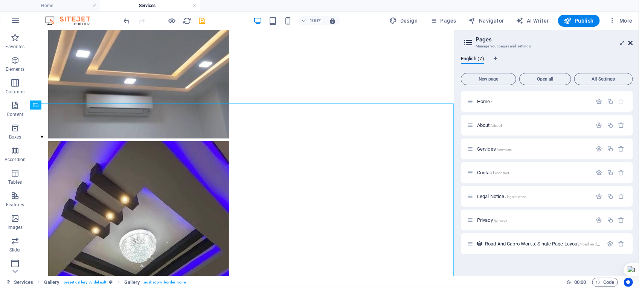
click at [630, 42] on icon at bounding box center [630, 43] width 5 height 6
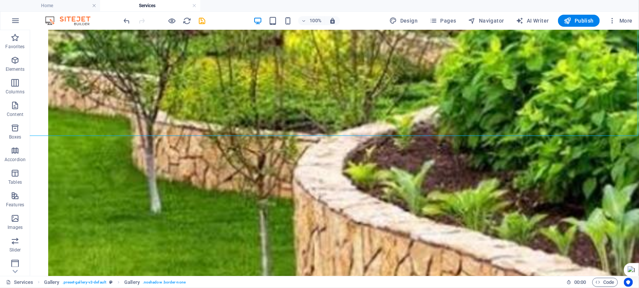
scroll to position [4153, 0]
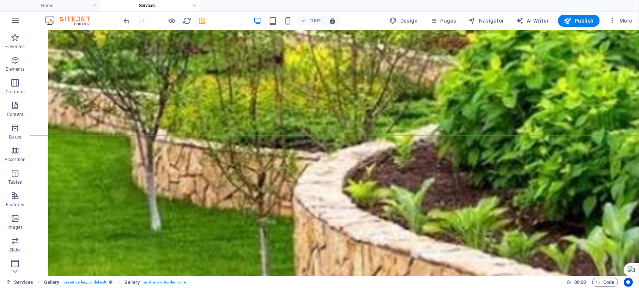
drag, startPoint x: 634, startPoint y: 128, endPoint x: 668, endPoint y: 183, distance: 64.3
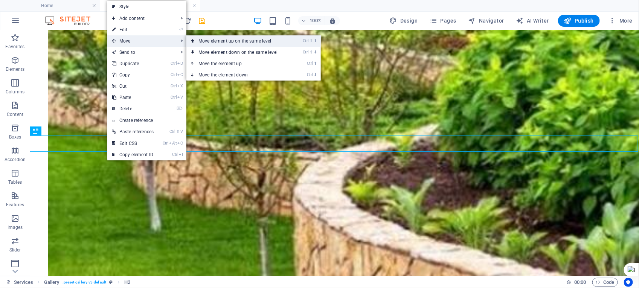
click at [230, 42] on link "Ctrl ⇧ ⬆ Move element up on the same level" at bounding box center [239, 40] width 106 height 11
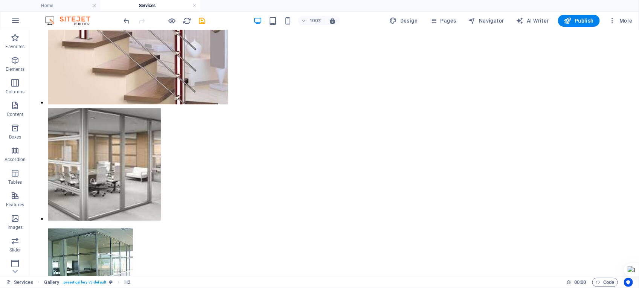
scroll to position [3222, 0]
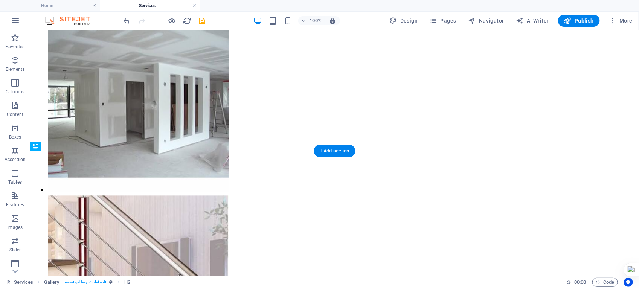
drag, startPoint x: 179, startPoint y: 160, endPoint x: 180, endPoint y: 153, distance: 7.2
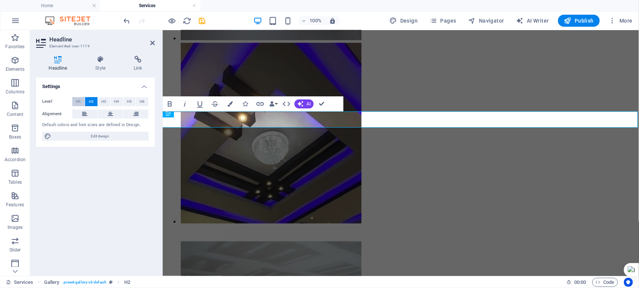
click at [78, 100] on span "H1" at bounding box center [78, 101] width 5 height 9
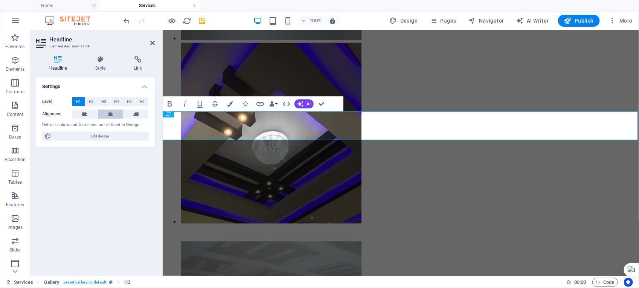
click at [110, 115] on icon at bounding box center [110, 114] width 5 height 9
drag, startPoint x: 514, startPoint y: 126, endPoint x: 290, endPoint y: 136, distance: 225.0
click at [230, 104] on icon "button" at bounding box center [229, 103] width 5 height 5
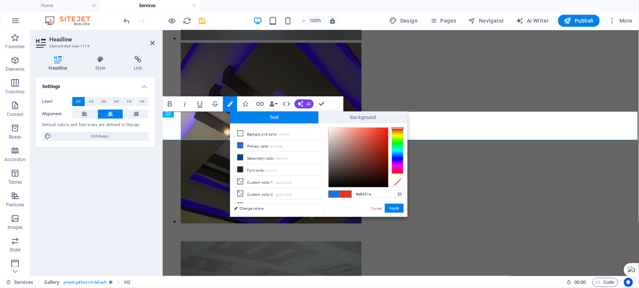
click at [401, 128] on div at bounding box center [398, 150] width 12 height 47
type input "#fb2104"
click at [387, 128] on div at bounding box center [358, 157] width 59 height 59
click at [394, 207] on button "Apply" at bounding box center [394, 208] width 19 height 9
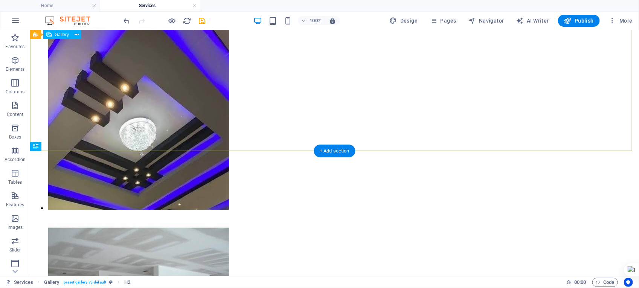
scroll to position [3222, 0]
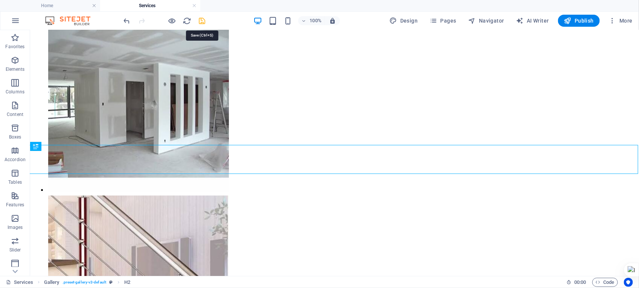
click at [203, 21] on icon "save" at bounding box center [202, 21] width 9 height 9
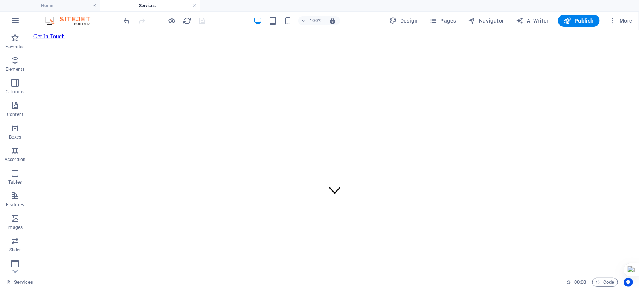
scroll to position [0, 0]
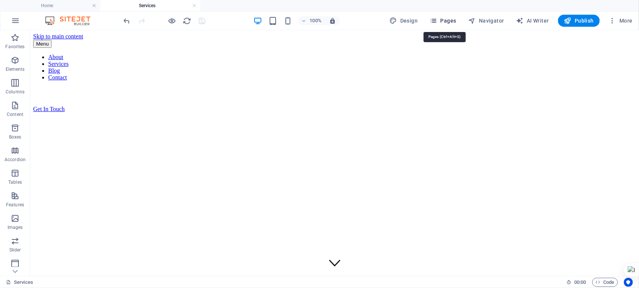
click at [446, 20] on span "Pages" at bounding box center [443, 21] width 26 height 8
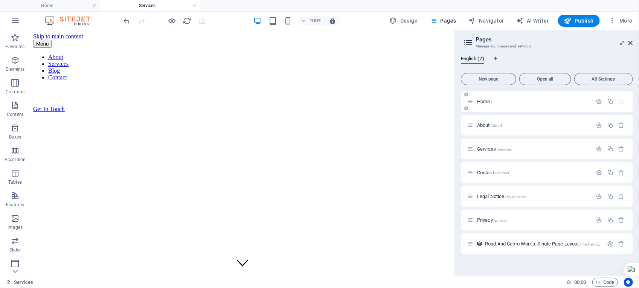
click at [498, 104] on div "Home /" at bounding box center [529, 101] width 125 height 9
click at [479, 100] on span "Home /" at bounding box center [484, 102] width 15 height 6
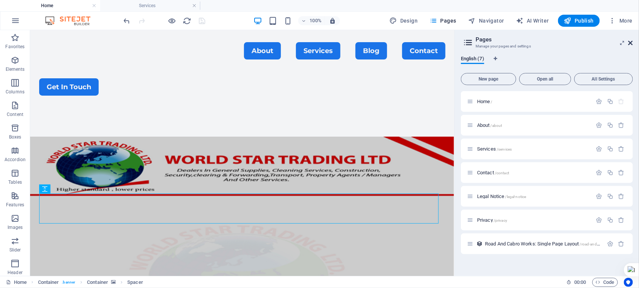
click at [629, 40] on icon at bounding box center [630, 43] width 5 height 6
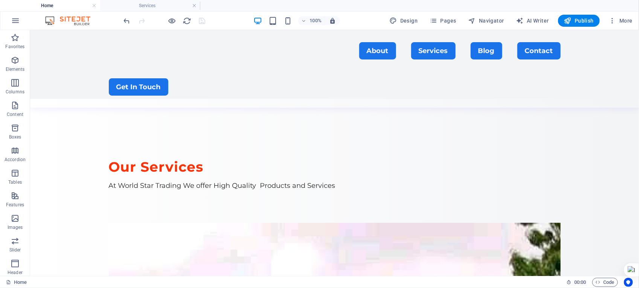
scroll to position [501, 0]
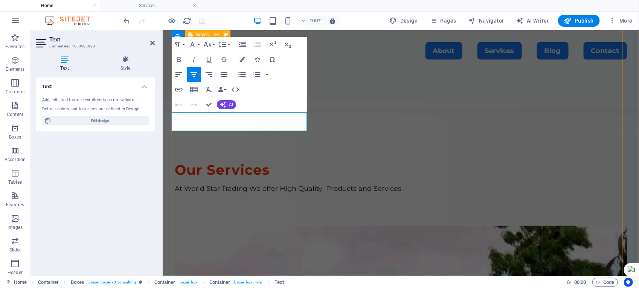
drag, startPoint x: 181, startPoint y: 115, endPoint x: 315, endPoint y: 127, distance: 134.9
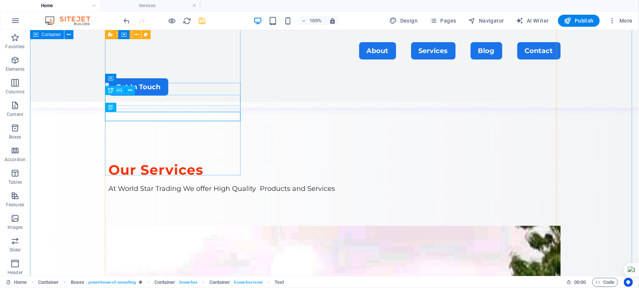
scroll to position [501, 0]
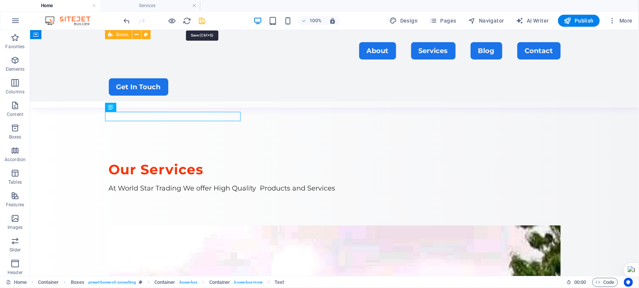
click at [200, 21] on icon "save" at bounding box center [202, 21] width 9 height 9
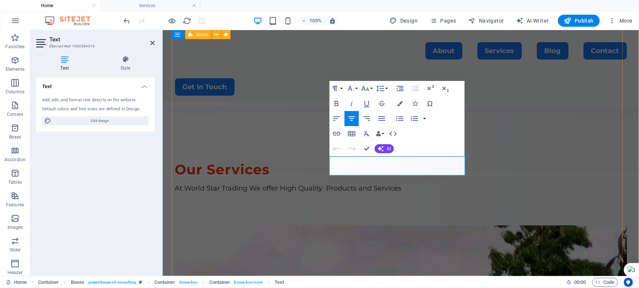
drag, startPoint x: 451, startPoint y: 170, endPoint x: 317, endPoint y: 156, distance: 134.7
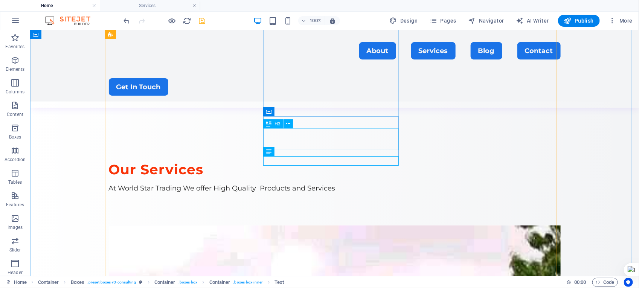
scroll to position [501, 0]
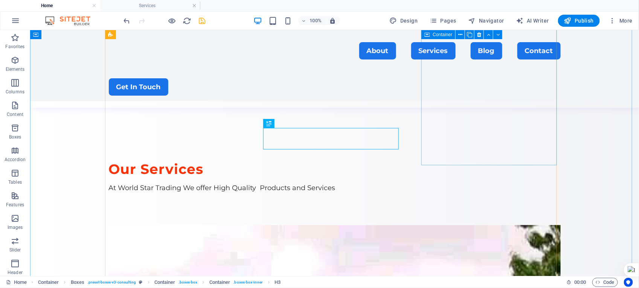
scroll to position [502, 0]
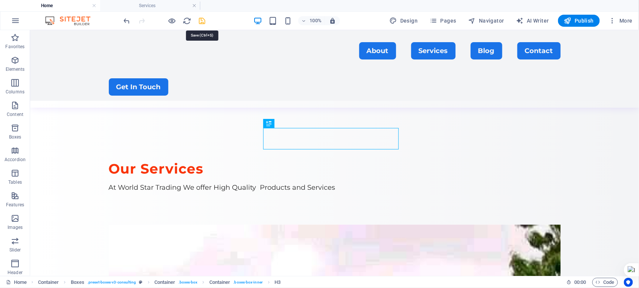
click at [201, 21] on icon "save" at bounding box center [202, 21] width 9 height 9
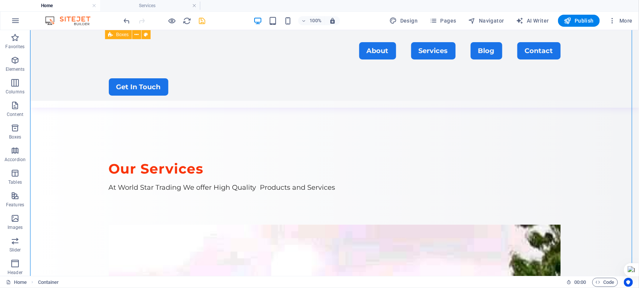
drag, startPoint x: 637, startPoint y: 128, endPoint x: 32, endPoint y: 147, distance: 605.3
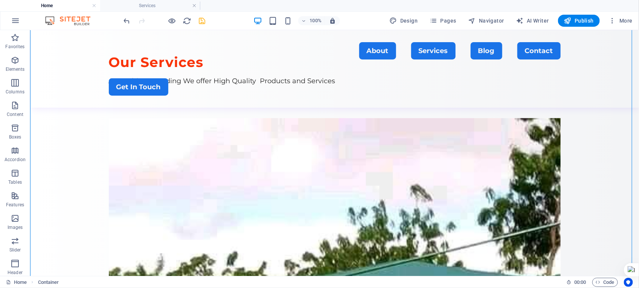
scroll to position [645, 0]
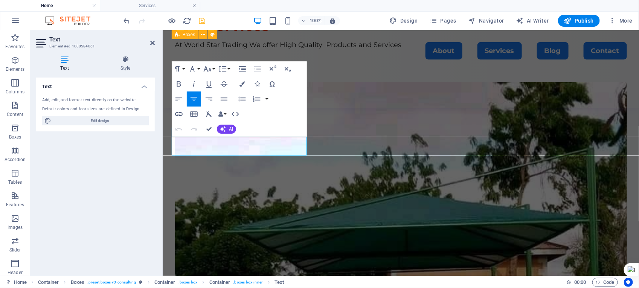
drag, startPoint x: 294, startPoint y: 148, endPoint x: 142, endPoint y: 136, distance: 152.6
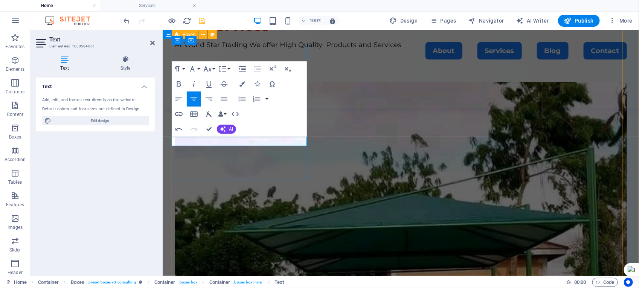
scroll to position [57, 2]
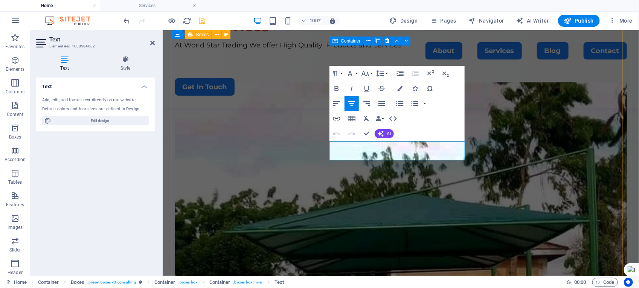
drag, startPoint x: 448, startPoint y: 154, endPoint x: 325, endPoint y: 136, distance: 123.7
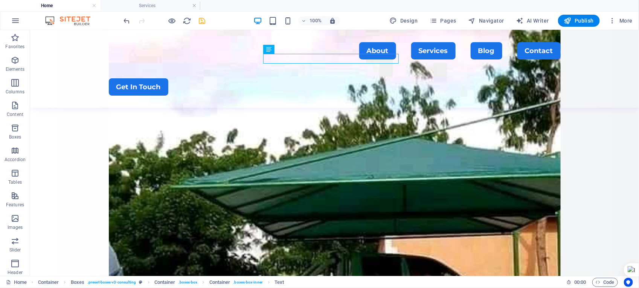
scroll to position [744, 0]
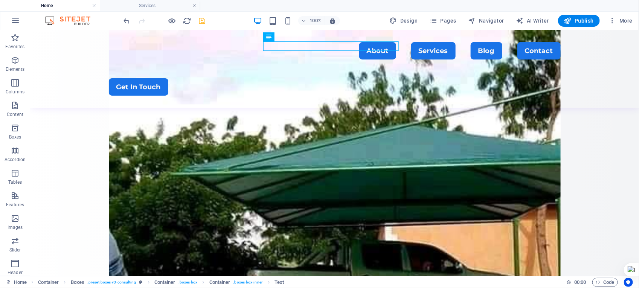
drag, startPoint x: 635, startPoint y: 149, endPoint x: 668, endPoint y: 195, distance: 56.9
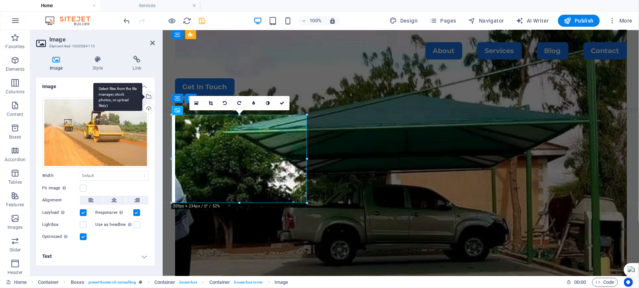
click at [142, 95] on div "Select files from the file manager, stock photos, or upload file(s)" at bounding box center [117, 97] width 49 height 28
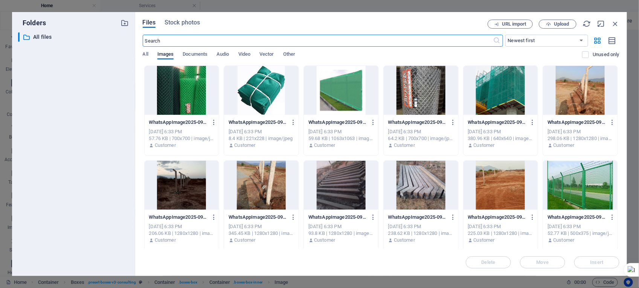
scroll to position [729, 0]
drag, startPoint x: 618, startPoint y: 100, endPoint x: 619, endPoint y: 114, distance: 14.4
click at [619, 114] on div "Drop files here to upload them instantly WhatsAppImage2025-09-29at20.46.331-H1u…" at bounding box center [381, 157] width 477 height 183
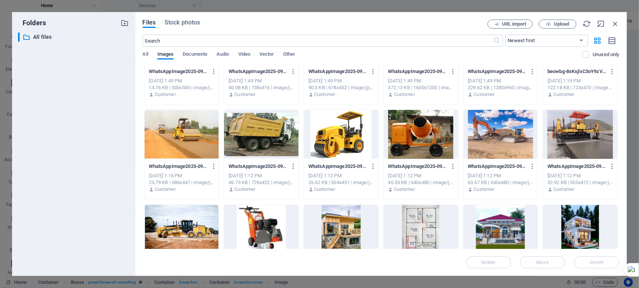
scroll to position [814, 0]
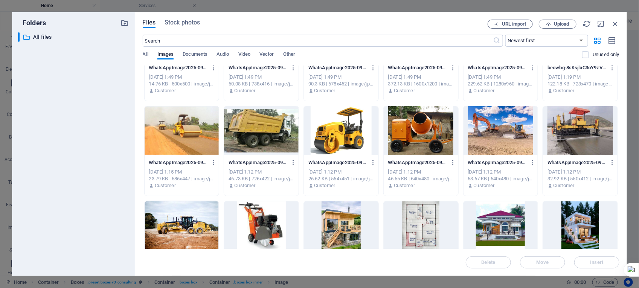
click at [495, 139] on div at bounding box center [500, 130] width 75 height 49
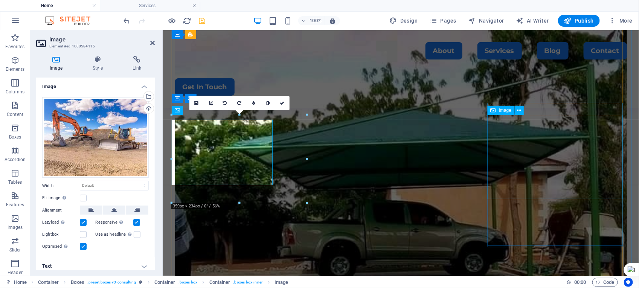
scroll to position [744, 0]
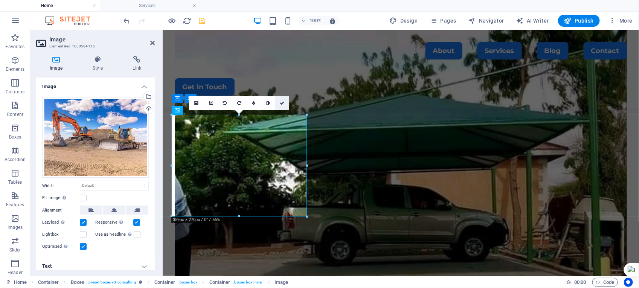
click at [281, 102] on icon at bounding box center [282, 103] width 5 height 5
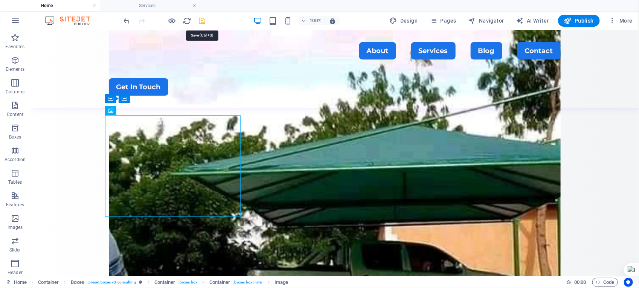
click at [205, 21] on icon "save" at bounding box center [202, 21] width 9 height 9
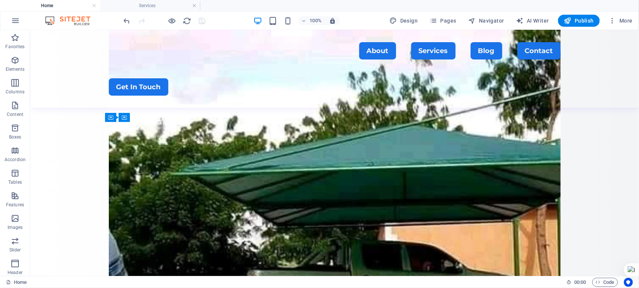
scroll to position [668, 0]
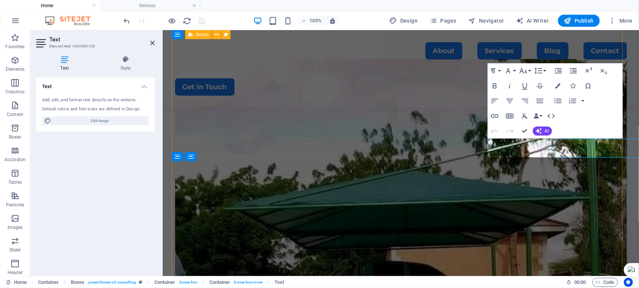
scroll to position [667, 0]
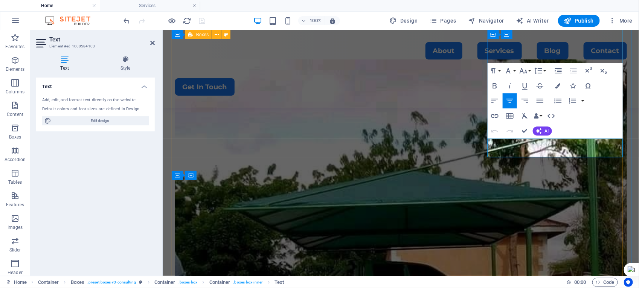
drag, startPoint x: 606, startPoint y: 151, endPoint x: 497, endPoint y: 137, distance: 110.4
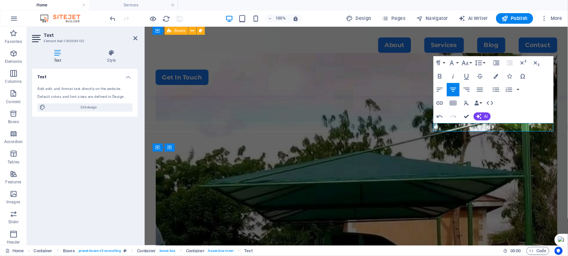
scroll to position [668, 0]
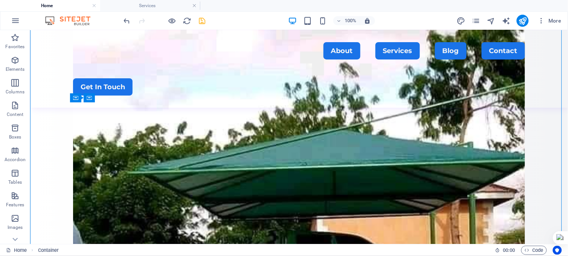
scroll to position [726, 0]
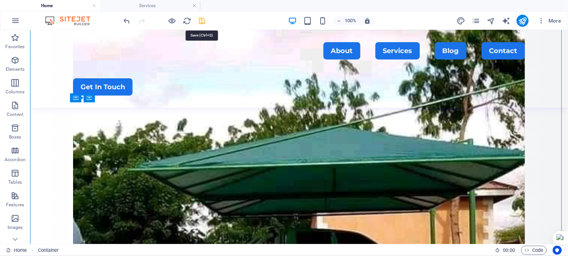
click at [202, 19] on icon "save" at bounding box center [202, 21] width 9 height 9
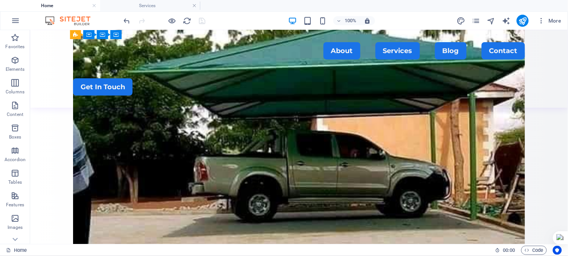
scroll to position [815, 0]
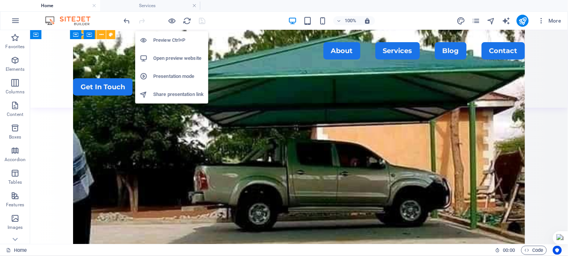
click at [166, 73] on h6 "Presentation mode" at bounding box center [178, 76] width 50 height 9
click at [165, 56] on h6 "Open preview website" at bounding box center [178, 58] width 50 height 9
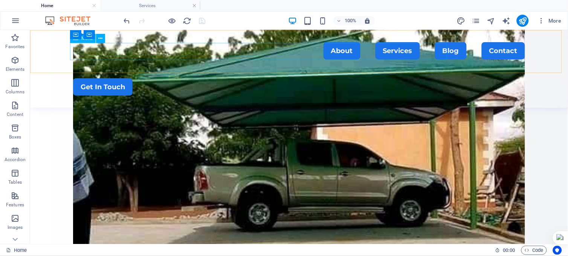
click at [378, 51] on nav "About Services Blog Contact" at bounding box center [299, 50] width 452 height 17
click at [370, 49] on nav "About Services Blog Contact" at bounding box center [299, 50] width 452 height 17
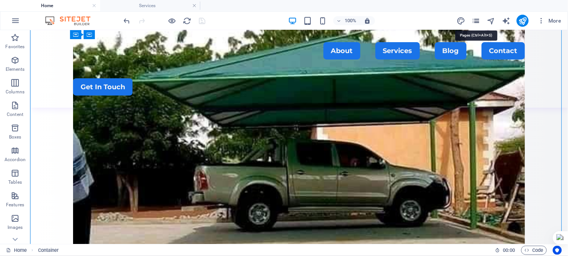
click at [477, 20] on icon "pages" at bounding box center [475, 21] width 9 height 9
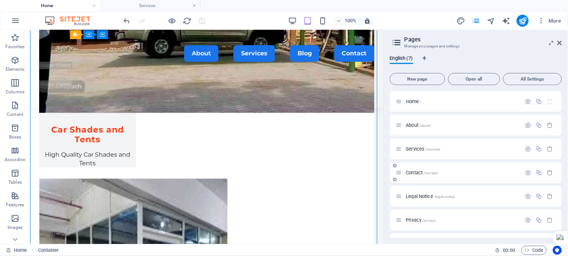
click at [458, 174] on p "Contact /contact" at bounding box center [462, 172] width 113 height 5
click at [458, 192] on div "Legal Notice /legal-notice" at bounding box center [458, 196] width 125 height 9
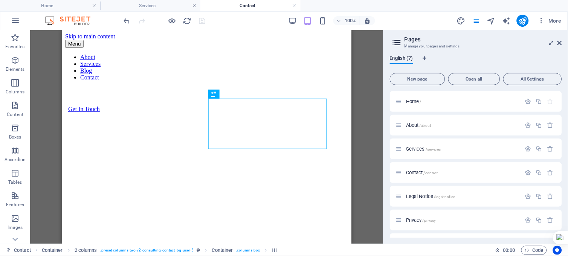
scroll to position [0, 0]
click at [109, 132] on figure at bounding box center [206, 132] width 247 height 0
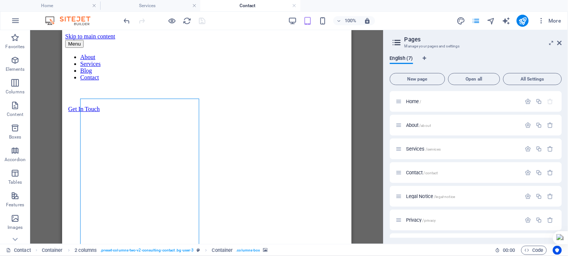
click at [109, 132] on figure at bounding box center [206, 132] width 247 height 0
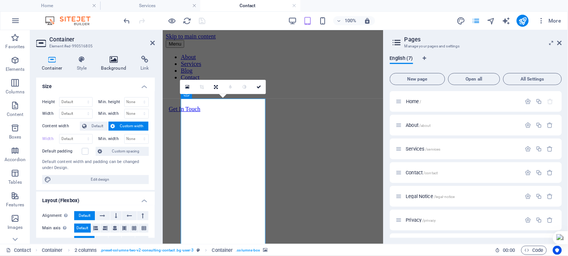
click at [117, 59] on icon at bounding box center [114, 60] width 37 height 8
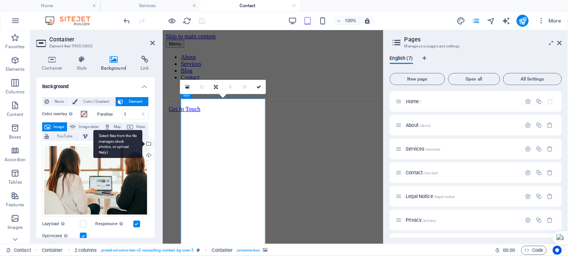
click at [148, 142] on div "Select files from the file manager, stock photos, or upload file(s)" at bounding box center [147, 144] width 11 height 11
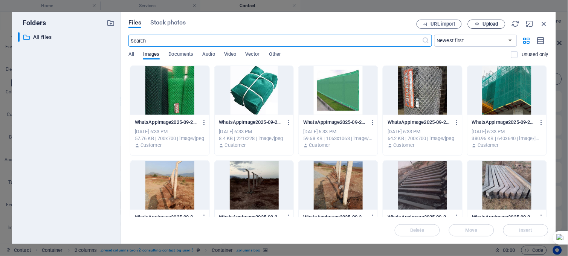
click at [482, 24] on span "Upload" at bounding box center [486, 24] width 31 height 5
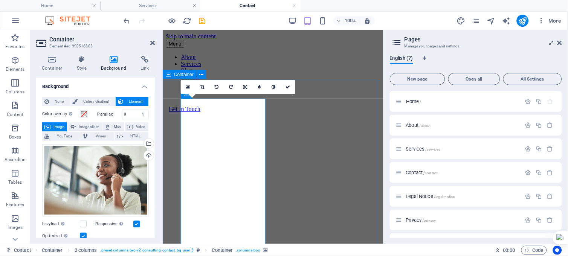
drag, startPoint x: 233, startPoint y: 186, endPoint x: 220, endPoint y: 183, distance: 13.6
click at [220, 132] on figure at bounding box center [272, 132] width 178 height 0
click at [245, 87] on icon at bounding box center [245, 87] width 4 height 5
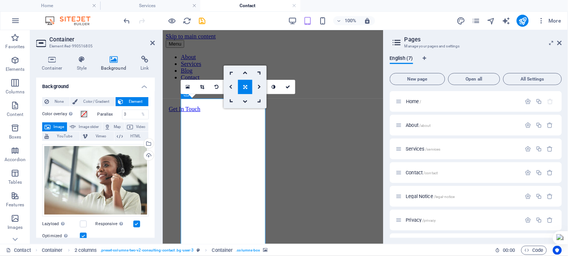
click at [230, 85] on icon at bounding box center [230, 87] width 3 height 5
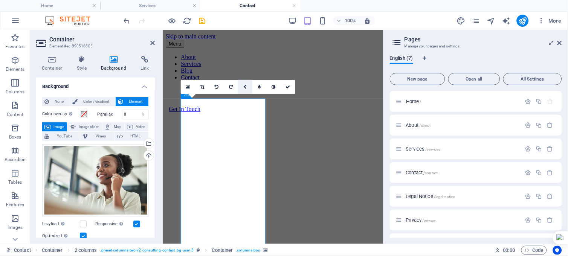
click at [244, 87] on icon at bounding box center [244, 87] width 3 height 5
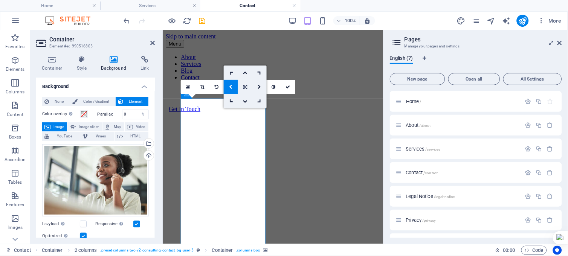
click at [244, 88] on icon at bounding box center [245, 87] width 4 height 5
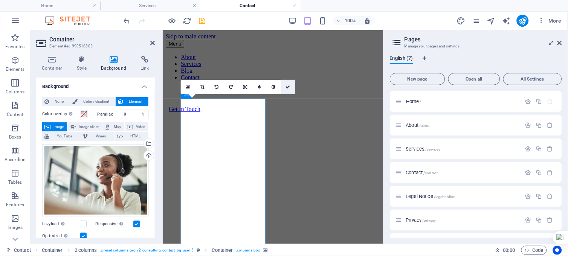
click at [287, 87] on icon at bounding box center [288, 87] width 5 height 5
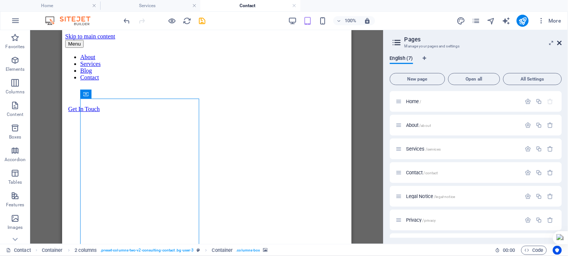
click at [558, 40] on icon at bounding box center [559, 43] width 5 height 6
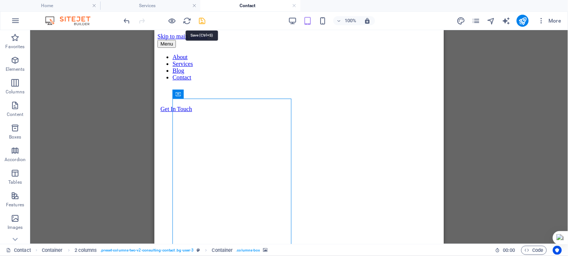
click at [201, 20] on icon "save" at bounding box center [202, 21] width 9 height 9
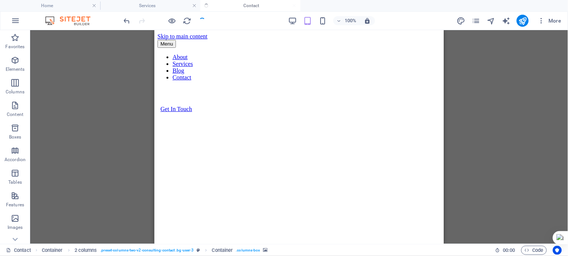
checkbox input "false"
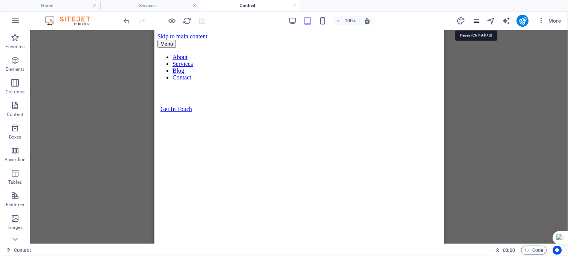
click at [477, 19] on icon "pages" at bounding box center [475, 21] width 9 height 9
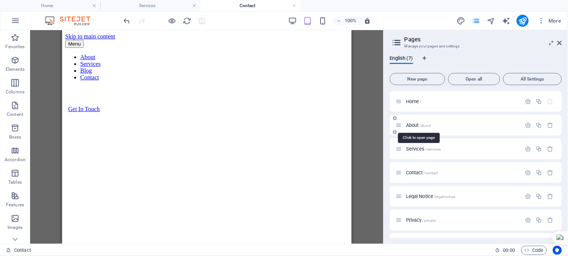
click at [415, 125] on span "About /about" at bounding box center [418, 125] width 25 height 6
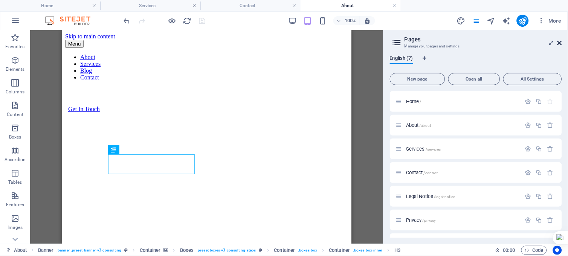
click at [558, 42] on icon at bounding box center [559, 43] width 5 height 6
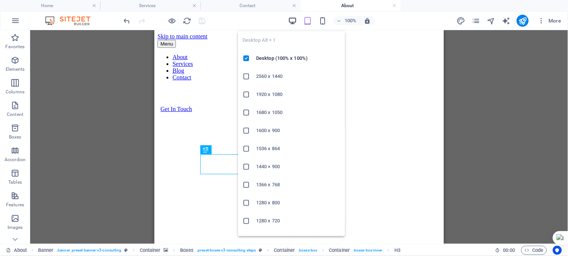
click at [293, 19] on icon "button" at bounding box center [292, 21] width 9 height 9
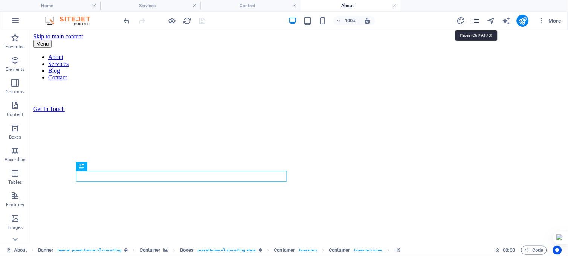
click at [477, 20] on icon "pages" at bounding box center [475, 21] width 9 height 9
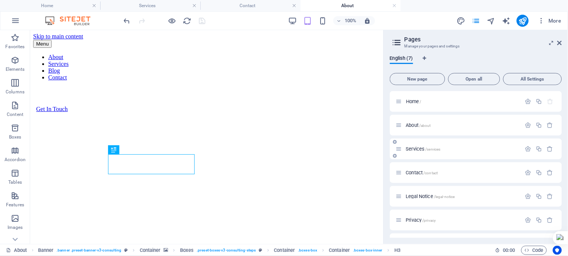
click at [420, 152] on div "Services /services" at bounding box center [458, 149] width 125 height 9
click at [421, 147] on span "Services /services" at bounding box center [423, 149] width 35 height 6
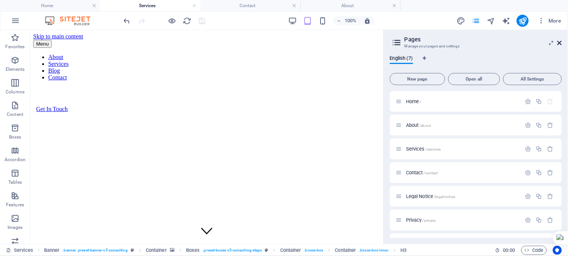
click at [560, 40] on icon at bounding box center [559, 43] width 5 height 6
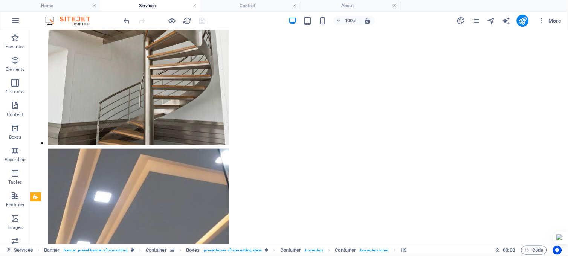
scroll to position [2461, 0]
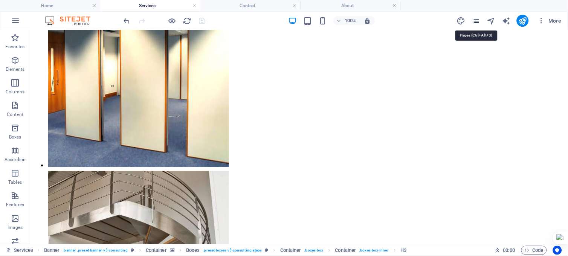
click at [474, 19] on icon "pages" at bounding box center [475, 21] width 9 height 9
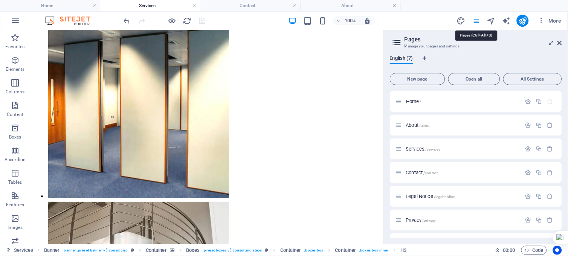
scroll to position [2224, 0]
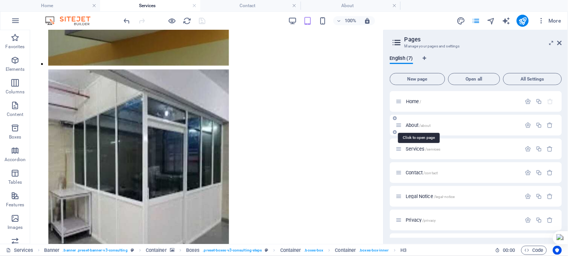
click at [413, 124] on span "About /about" at bounding box center [418, 125] width 25 height 6
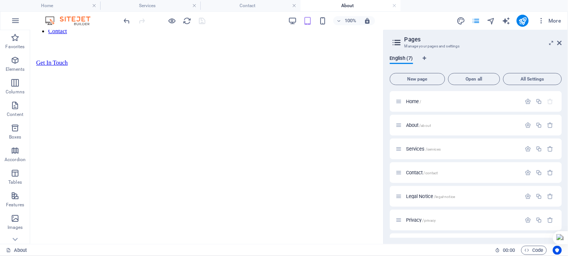
scroll to position [0, 0]
click at [415, 125] on span "About /about" at bounding box center [418, 125] width 25 height 6
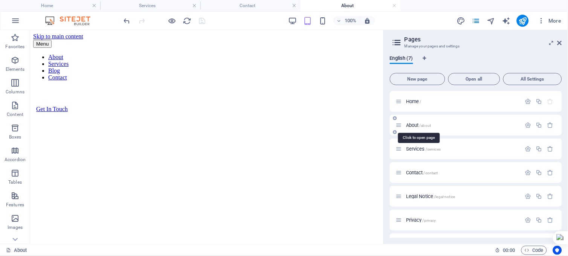
click at [415, 125] on span "About /about" at bounding box center [418, 125] width 25 height 6
click at [413, 102] on span "Home /" at bounding box center [413, 102] width 15 height 6
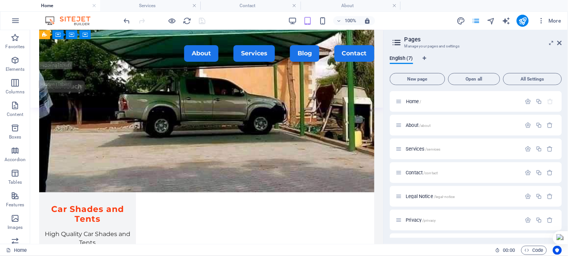
scroll to position [736, 0]
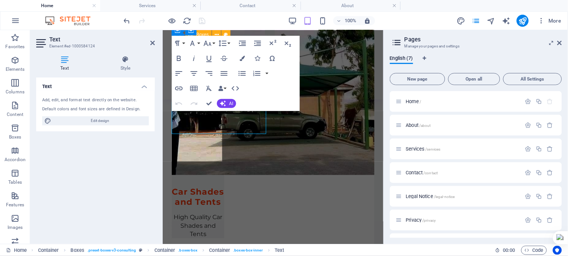
scroll to position [762, 0]
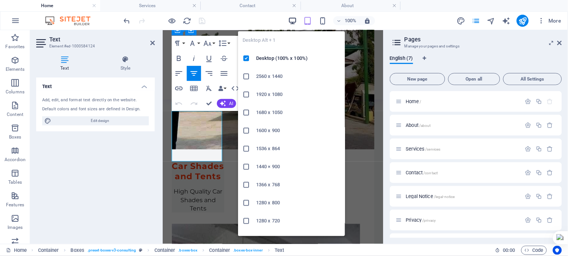
click at [292, 20] on icon "button" at bounding box center [292, 21] width 9 height 9
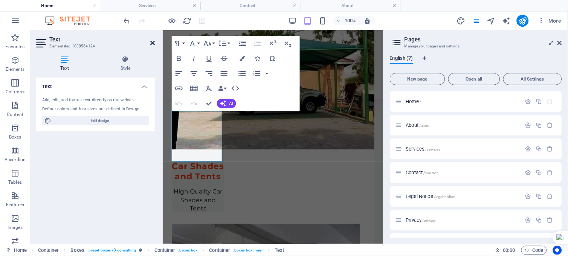
click at [152, 43] on icon at bounding box center [152, 43] width 5 height 6
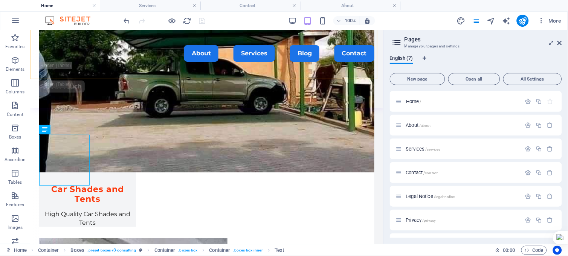
scroll to position [736, 0]
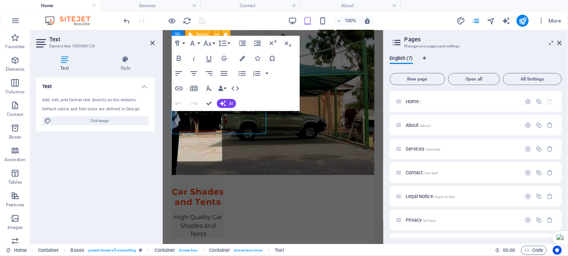
scroll to position [762, 0]
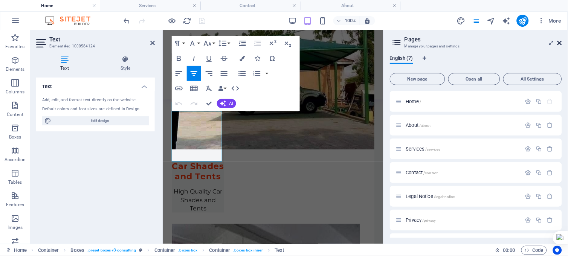
click at [559, 40] on icon at bounding box center [559, 43] width 5 height 6
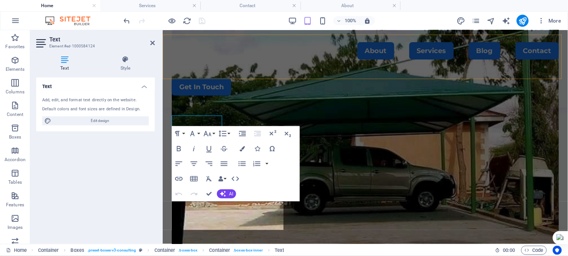
scroll to position [756, 0]
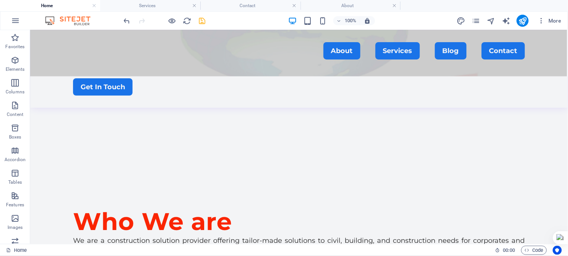
scroll to position [251, 0]
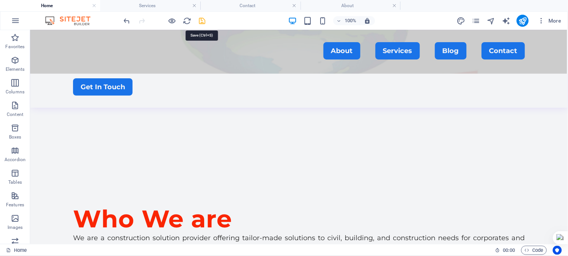
click at [200, 20] on icon "save" at bounding box center [202, 21] width 9 height 9
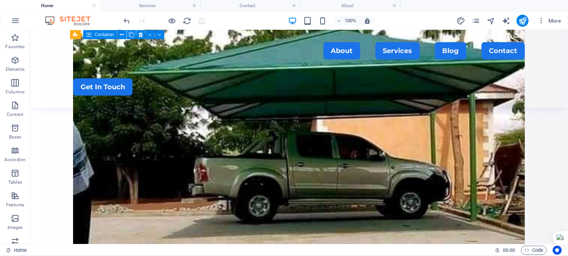
scroll to position [816, 0]
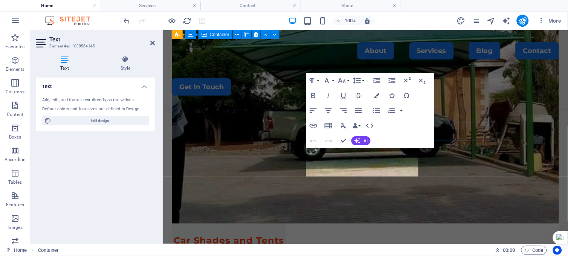
scroll to position [832, 0]
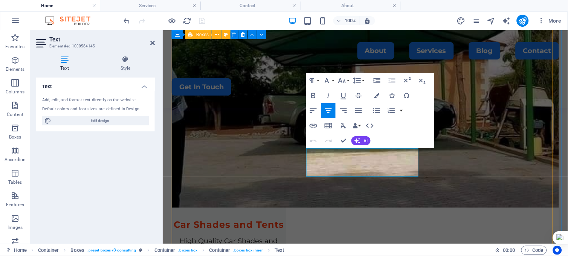
drag, startPoint x: 381, startPoint y: 171, endPoint x: 305, endPoint y: 153, distance: 78.4
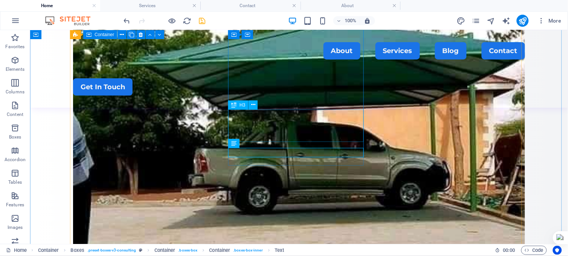
scroll to position [806, 0]
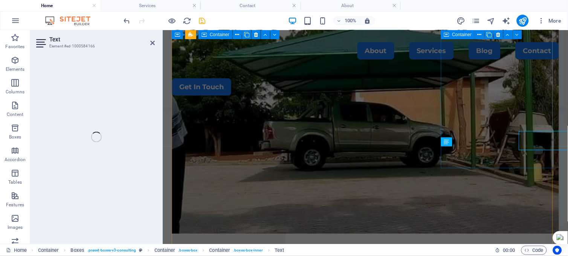
scroll to position [822, 0]
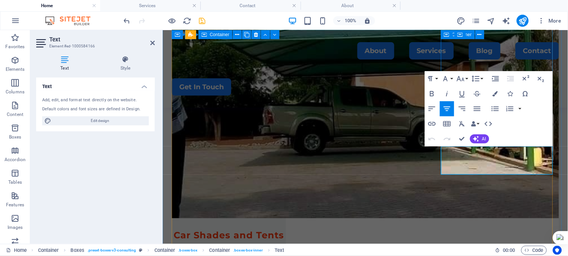
drag, startPoint x: 512, startPoint y: 169, endPoint x: 452, endPoint y: 152, distance: 62.7
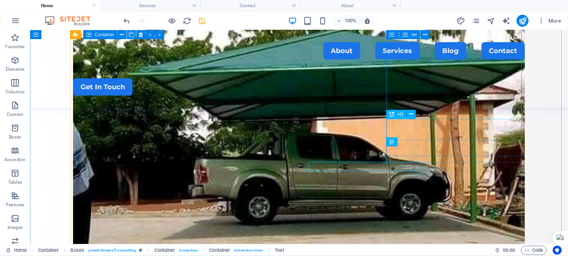
scroll to position [806, 0]
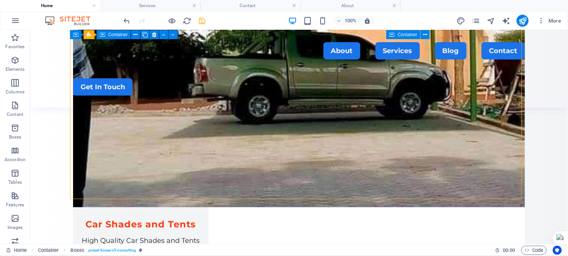
scroll to position [959, 0]
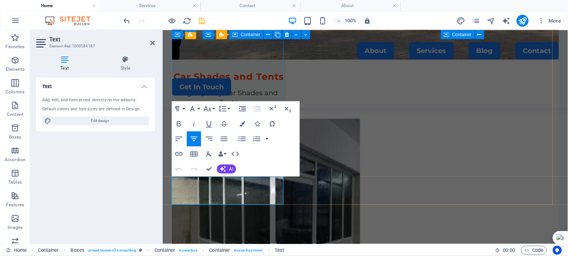
drag, startPoint x: 251, startPoint y: 202, endPoint x: 177, endPoint y: 179, distance: 76.8
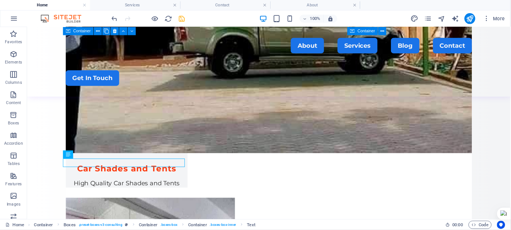
scroll to position [960, 0]
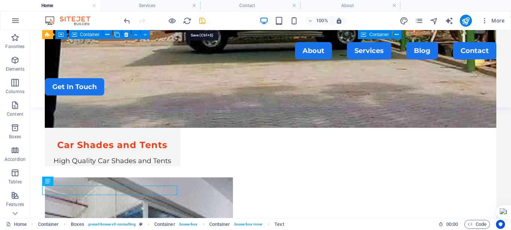
click at [200, 19] on icon "save" at bounding box center [202, 21] width 9 height 9
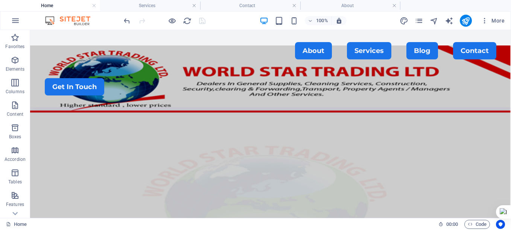
scroll to position [0, 0]
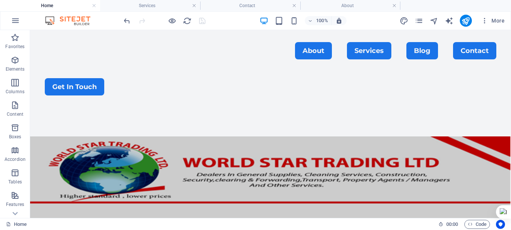
click at [505, 8] on ul "Home Services Contact About" at bounding box center [255, 5] width 511 height 11
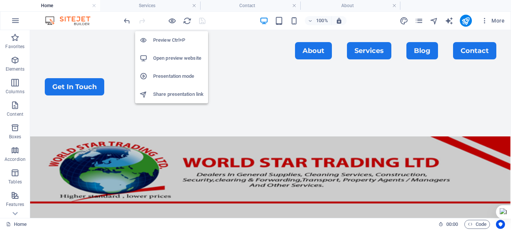
click at [172, 42] on h6 "Preview Ctrl+P" at bounding box center [178, 40] width 50 height 9
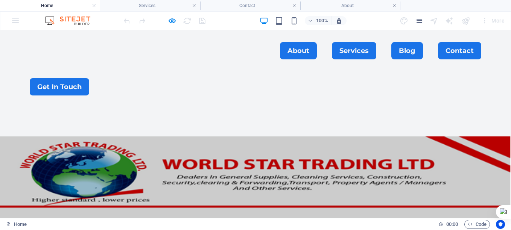
click at [259, 108] on h1 at bounding box center [255, 122] width 511 height 29
click at [392, 54] on link "Blog" at bounding box center [408, 50] width 32 height 17
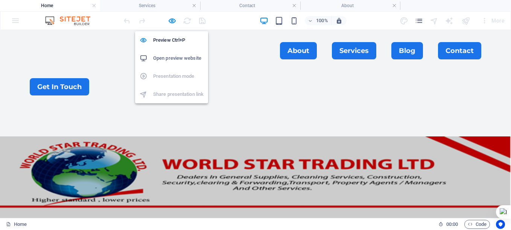
click at [171, 56] on h6 "Open preview website" at bounding box center [178, 58] width 50 height 9
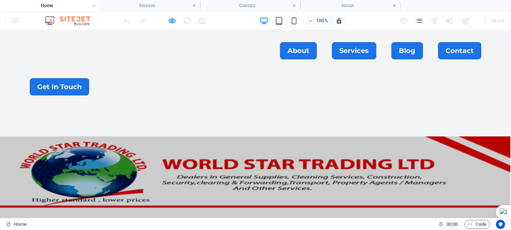
click at [119, 55] on ul "About Services Blog Contact" at bounding box center [256, 50] width 452 height 17
click at [185, 72] on div "Menu About Services Blog Contact Get In Touch" at bounding box center [255, 69] width 511 height 78
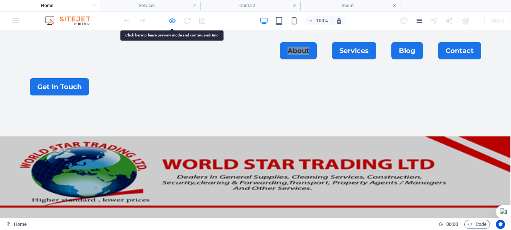
drag, startPoint x: 185, startPoint y: 41, endPoint x: 171, endPoint y: 20, distance: 25.5
click at [171, 20] on icon "button" at bounding box center [172, 21] width 9 height 9
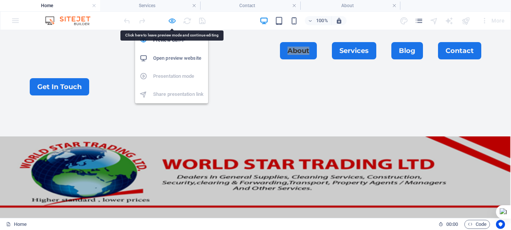
click at [171, 20] on icon "button" at bounding box center [172, 21] width 9 height 9
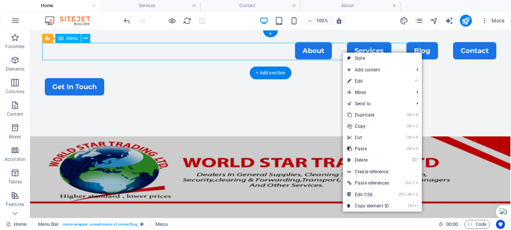
click at [338, 52] on nav "About Services Blog Contact" at bounding box center [271, 50] width 452 height 17
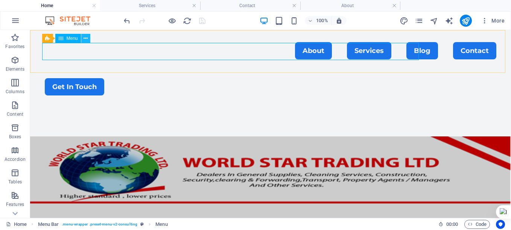
click at [86, 39] on icon at bounding box center [86, 39] width 4 height 8
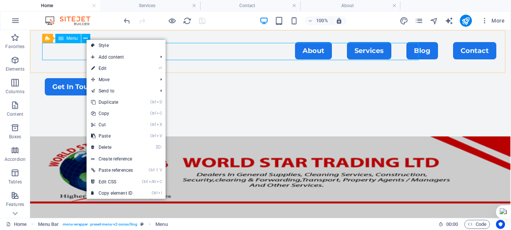
click at [62, 41] on icon at bounding box center [60, 38] width 5 height 9
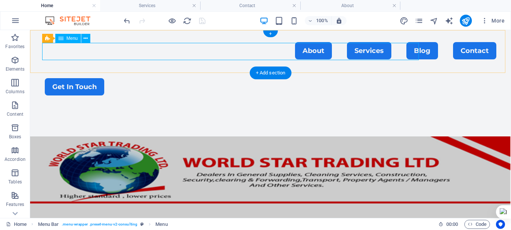
click at [49, 53] on nav "About Services Blog Contact" at bounding box center [271, 50] width 452 height 17
select select "1"
select select
select select "primary"
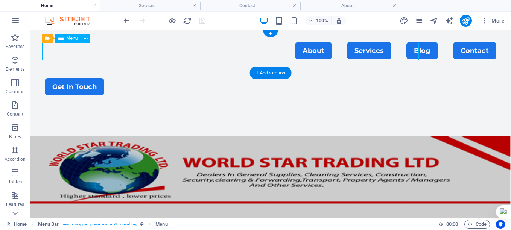
select select "2"
select select
select select "primary"
select select
select select "primary"
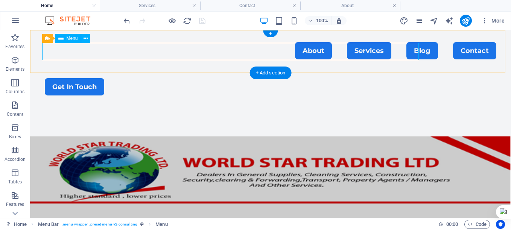
select select "3"
select select
select select "primary"
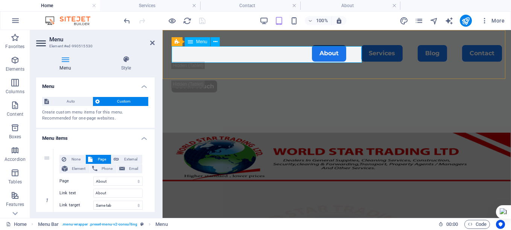
click at [296, 55] on nav "About Services Blog Contact" at bounding box center [337, 53] width 331 height 17
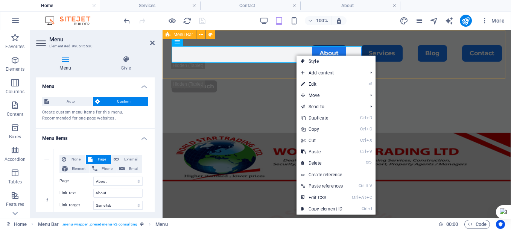
click at [290, 37] on div "Menu About Services Blog Contact Get In Touch" at bounding box center [337, 69] width 349 height 78
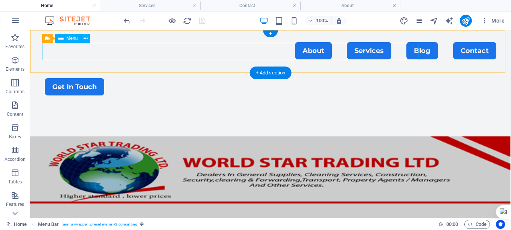
click at [344, 53] on nav "About Services Blog Contact" at bounding box center [271, 50] width 452 height 17
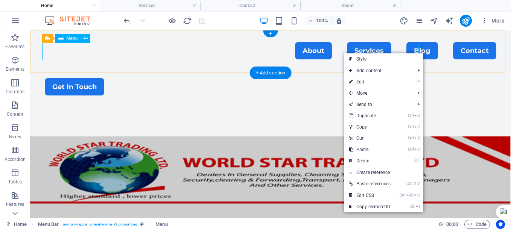
click at [343, 51] on nav "About Services Blog Contact" at bounding box center [271, 50] width 452 height 17
select select "1"
select select
select select "primary"
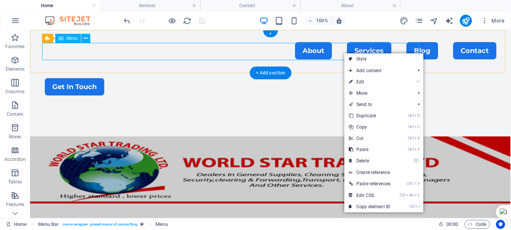
select select "2"
select select
select select "primary"
select select
select select "primary"
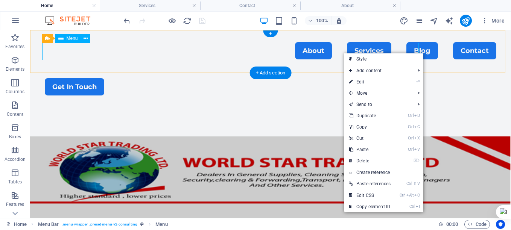
select select "3"
select select
select select "primary"
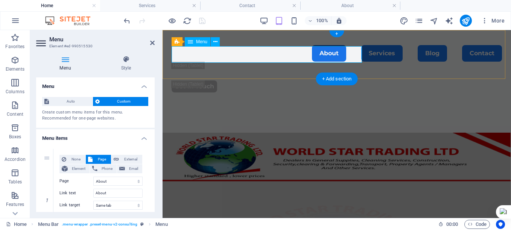
click at [288, 56] on nav "About Services Blog Contact" at bounding box center [337, 53] width 331 height 17
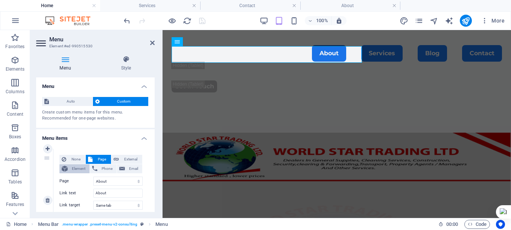
click at [79, 166] on span "Element" at bounding box center [78, 169] width 17 height 9
select select
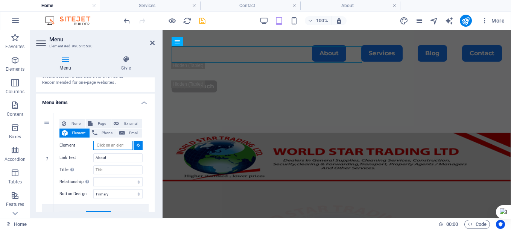
scroll to position [33, 0]
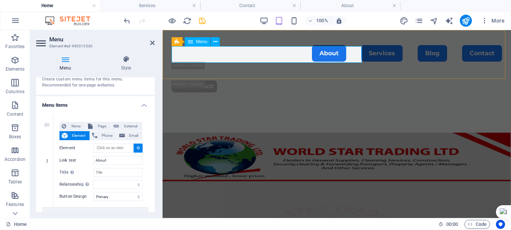
click at [294, 56] on nav "About Services Blog Contact" at bounding box center [337, 53] width 331 height 17
type input "#ed-990515530"
select select
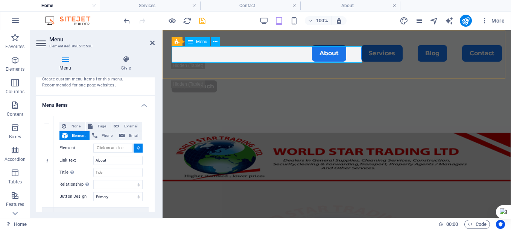
select select
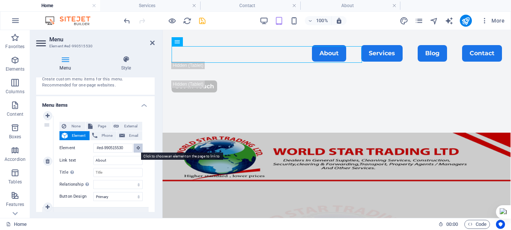
click at [137, 147] on icon at bounding box center [138, 148] width 3 height 4
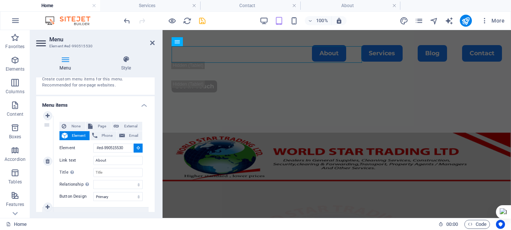
click at [137, 148] on icon at bounding box center [138, 148] width 3 height 4
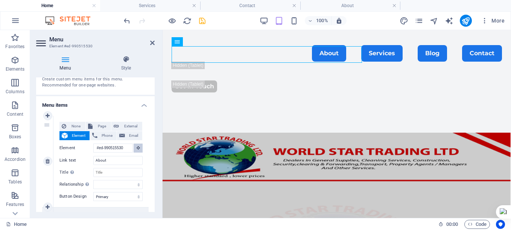
click at [137, 148] on icon at bounding box center [138, 148] width 3 height 4
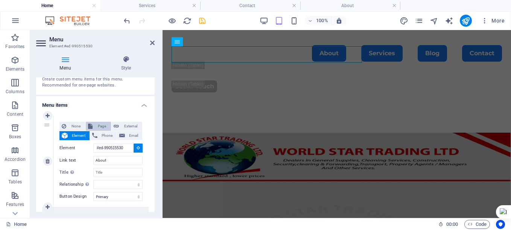
click at [101, 125] on span "Page" at bounding box center [102, 126] width 14 height 9
select select
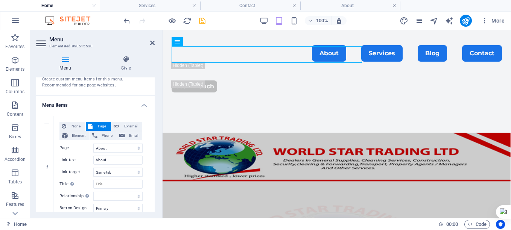
drag, startPoint x: 154, startPoint y: 118, endPoint x: 149, endPoint y: 111, distance: 9.4
drag, startPoint x: 153, startPoint y: 100, endPoint x: 155, endPoint y: 113, distance: 13.4
drag, startPoint x: 155, startPoint y: 113, endPoint x: 150, endPoint y: 108, distance: 6.9
click at [150, 108] on h4 "Menu items" at bounding box center [95, 103] width 119 height 14
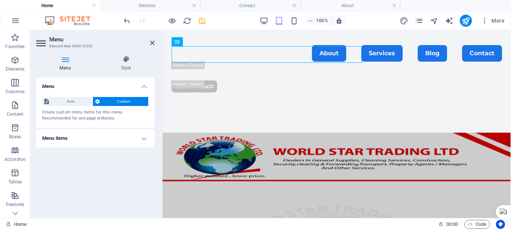
scroll to position [0, 0]
click at [143, 136] on h4 "Menu items" at bounding box center [95, 139] width 119 height 18
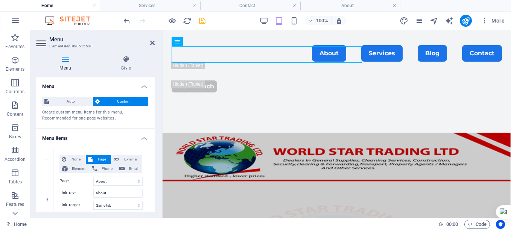
drag, startPoint x: 155, startPoint y: 114, endPoint x: 152, endPoint y: 107, distance: 7.6
click at [152, 107] on div "Auto Custom Create custom menu items for this menu. Recommended for one-page we…" at bounding box center [95, 109] width 119 height 37
drag, startPoint x: 153, startPoint y: 106, endPoint x: 154, endPoint y: 123, distance: 17.4
drag, startPoint x: 154, startPoint y: 123, endPoint x: 154, endPoint y: 140, distance: 16.6
click at [154, 140] on div "Menu Auto Custom Create custom menu items for this menu. Recommended for one-pa…" at bounding box center [95, 145] width 119 height 135
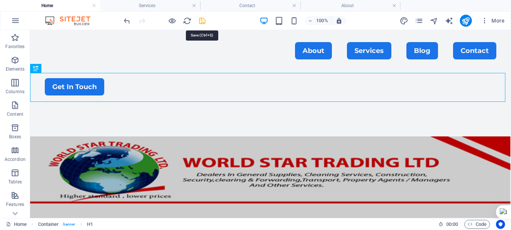
click at [202, 20] on icon "save" at bounding box center [202, 21] width 9 height 9
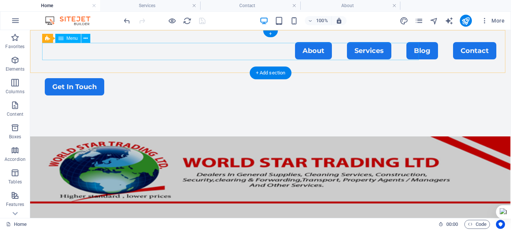
click at [200, 50] on nav "About Services Blog Contact" at bounding box center [271, 50] width 452 height 17
select select "1"
select select
select select "primary"
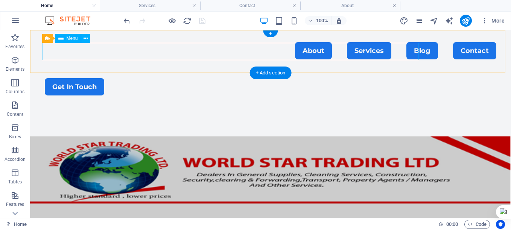
select select "2"
select select
select select "primary"
select select
select select "primary"
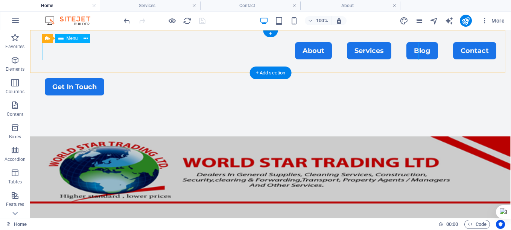
select select "3"
select select
select select "primary"
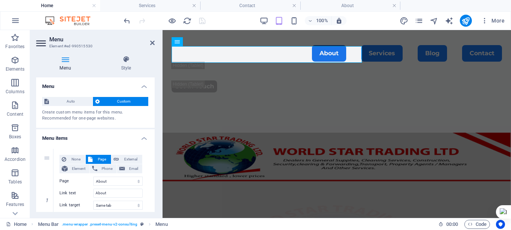
drag, startPoint x: 152, startPoint y: 92, endPoint x: 154, endPoint y: 113, distance: 20.8
drag, startPoint x: 154, startPoint y: 113, endPoint x: 155, endPoint y: 109, distance: 4.2
click at [155, 109] on div "Menu Style Menu Auto Custom Create custom menu items for this menu. Recommended…" at bounding box center [95, 134] width 131 height 169
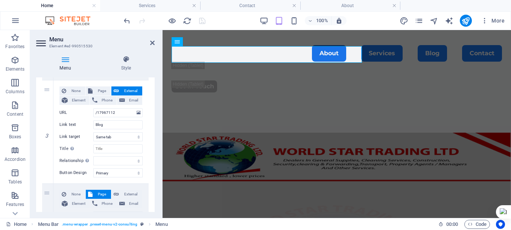
scroll to position [274, 0]
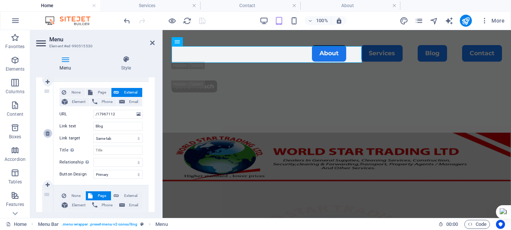
click at [47, 133] on icon at bounding box center [48, 133] width 4 height 5
select select
select select "3"
type input "Contact"
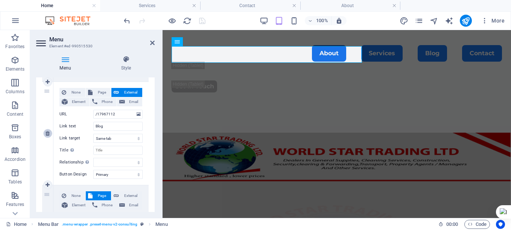
select select
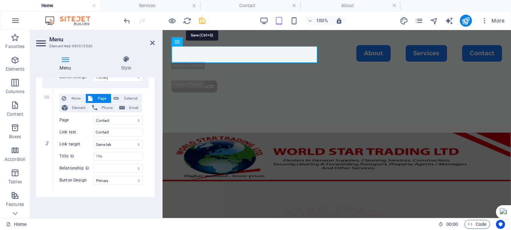
click at [201, 20] on icon "save" at bounding box center [202, 21] width 9 height 9
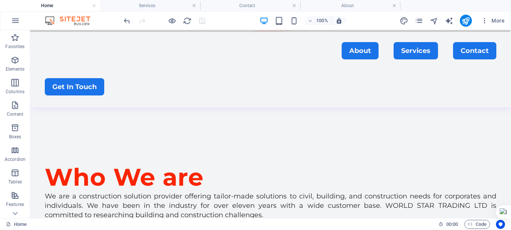
scroll to position [0, 0]
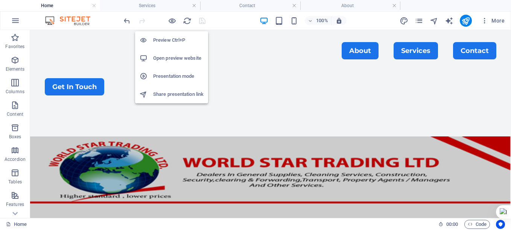
click at [176, 93] on h6 "Share presentation link" at bounding box center [178, 94] width 50 height 9
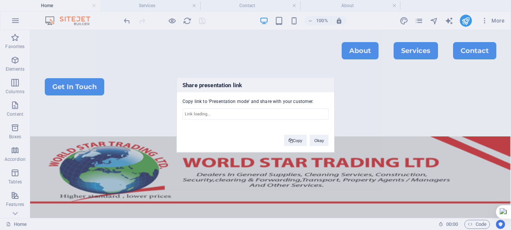
type input "[URL][DOMAIN_NAME]"
click at [299, 139] on button "Copy" at bounding box center [295, 140] width 23 height 11
click at [294, 140] on button "Copy" at bounding box center [295, 140] width 23 height 11
click at [318, 139] on button "Okay" at bounding box center [319, 140] width 19 height 11
